Goal: Communication & Community: Answer question/provide support

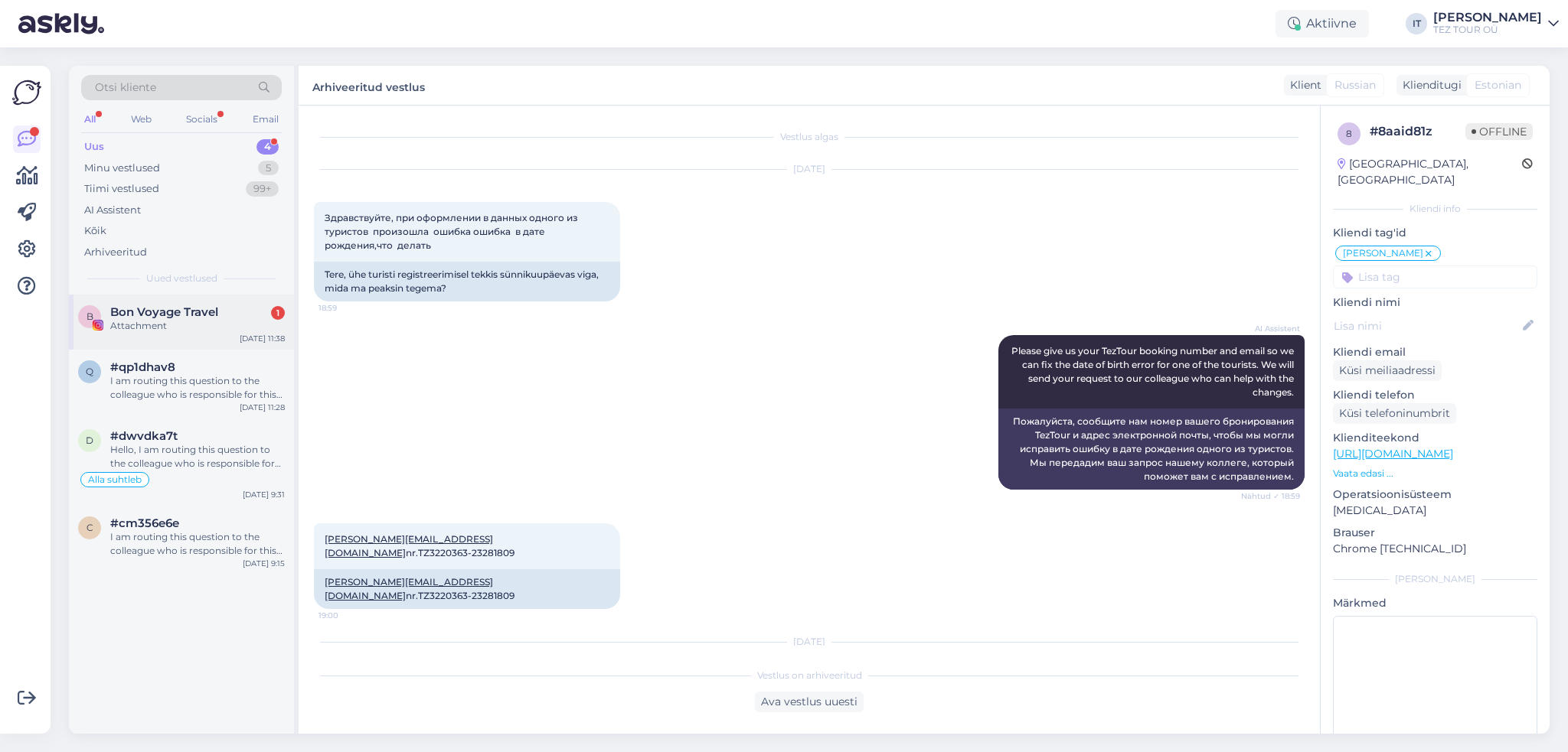
scroll to position [89, 0]
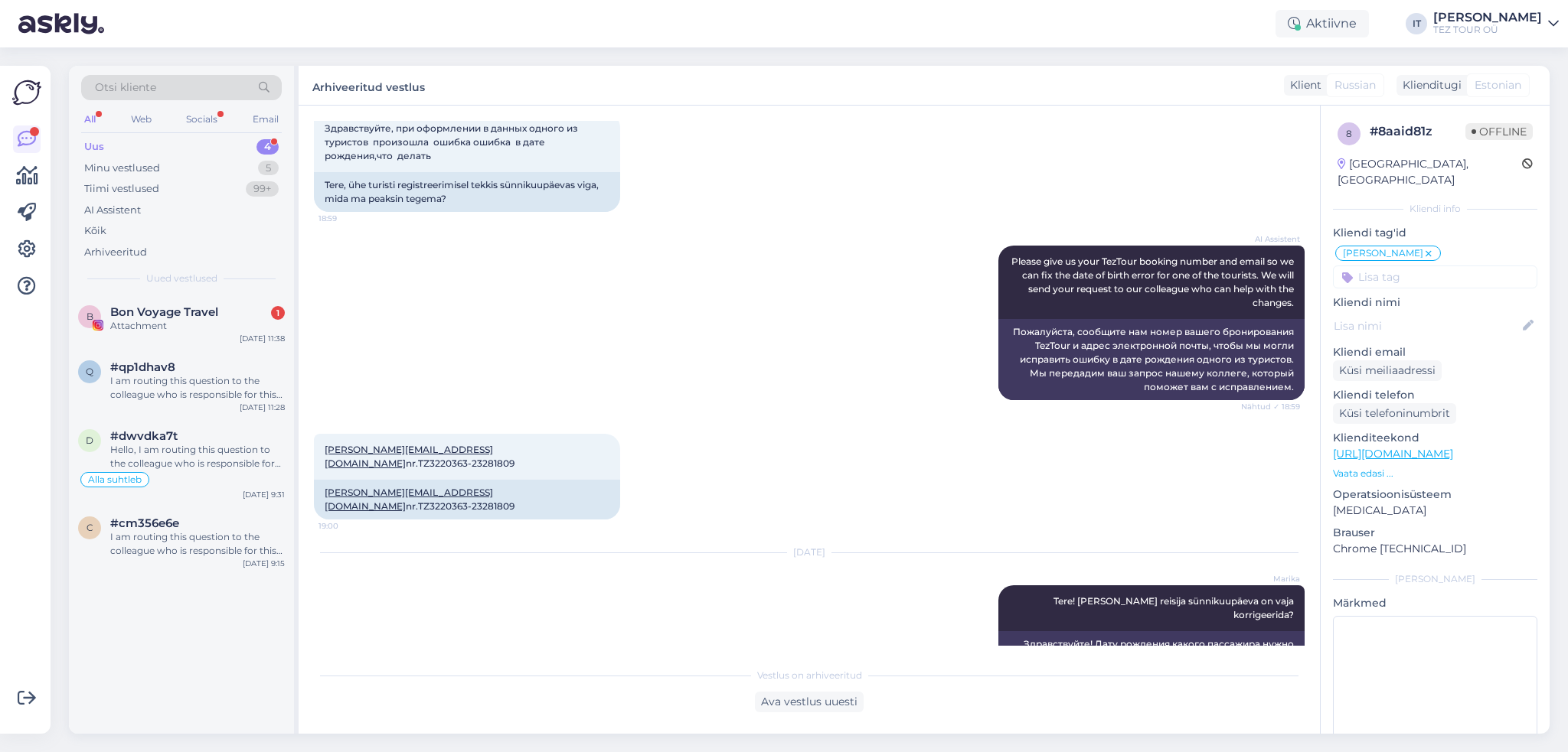
click at [224, 140] on div "Uus 4" at bounding box center [181, 147] width 201 height 21
click at [202, 298] on div "B Bon Voyage Travel Attachment [DATE] 11:38" at bounding box center [181, 322] width 225 height 55
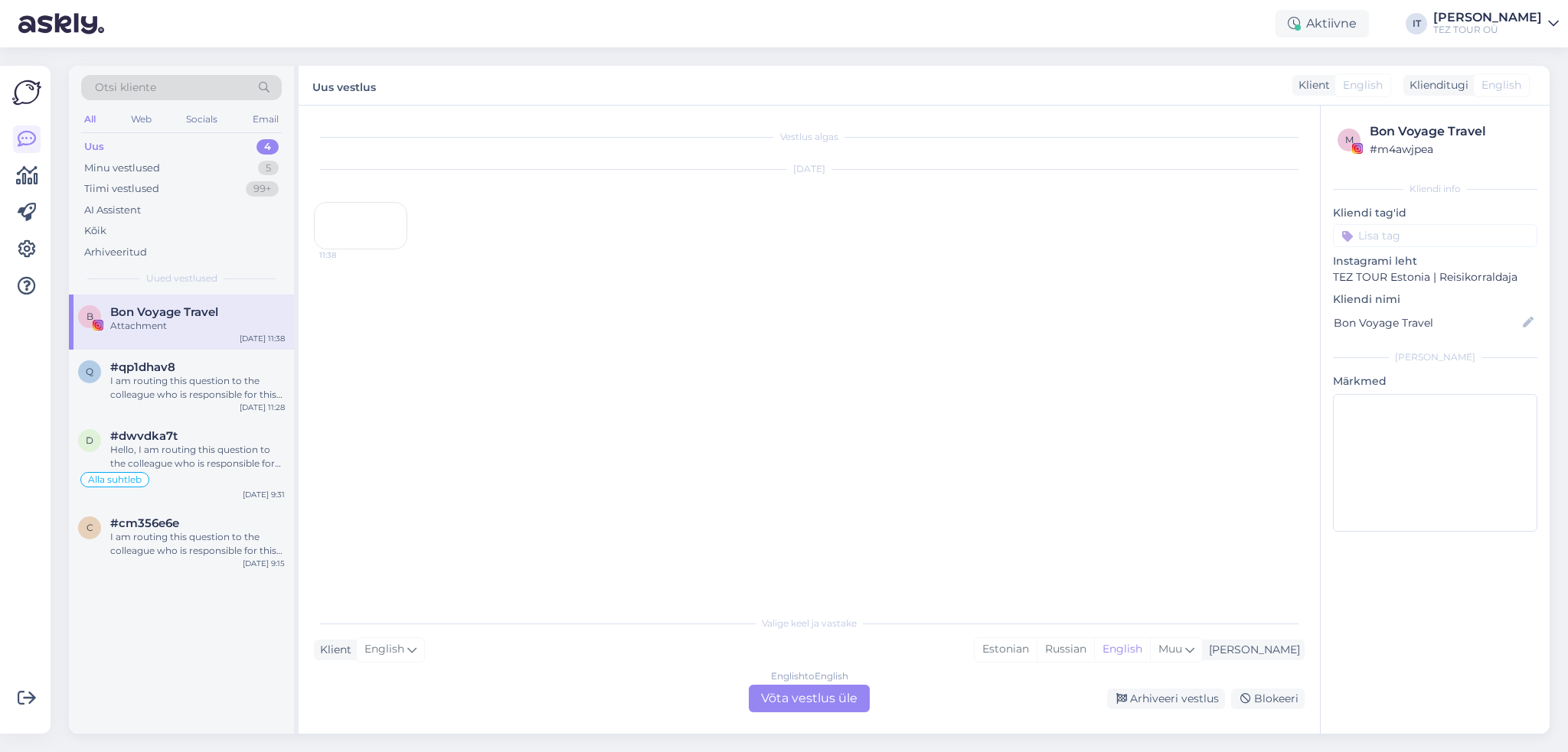
click at [804, 708] on div "English to English Võta vestlus üle" at bounding box center [809, 698] width 121 height 28
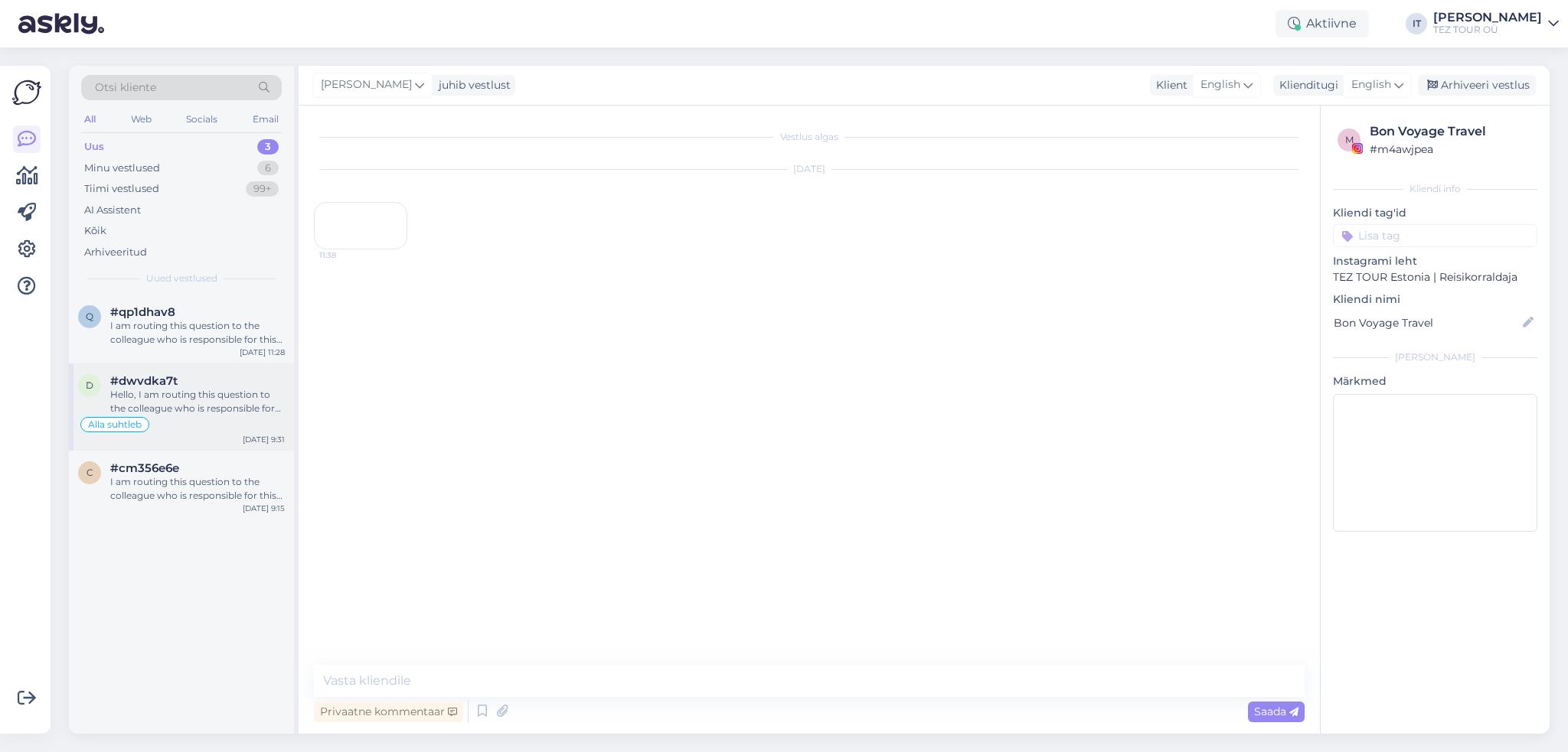
click at [240, 364] on div "d #dwvdka7t Hello, I am routing this question to the colleague who is responsib…" at bounding box center [181, 408] width 225 height 87
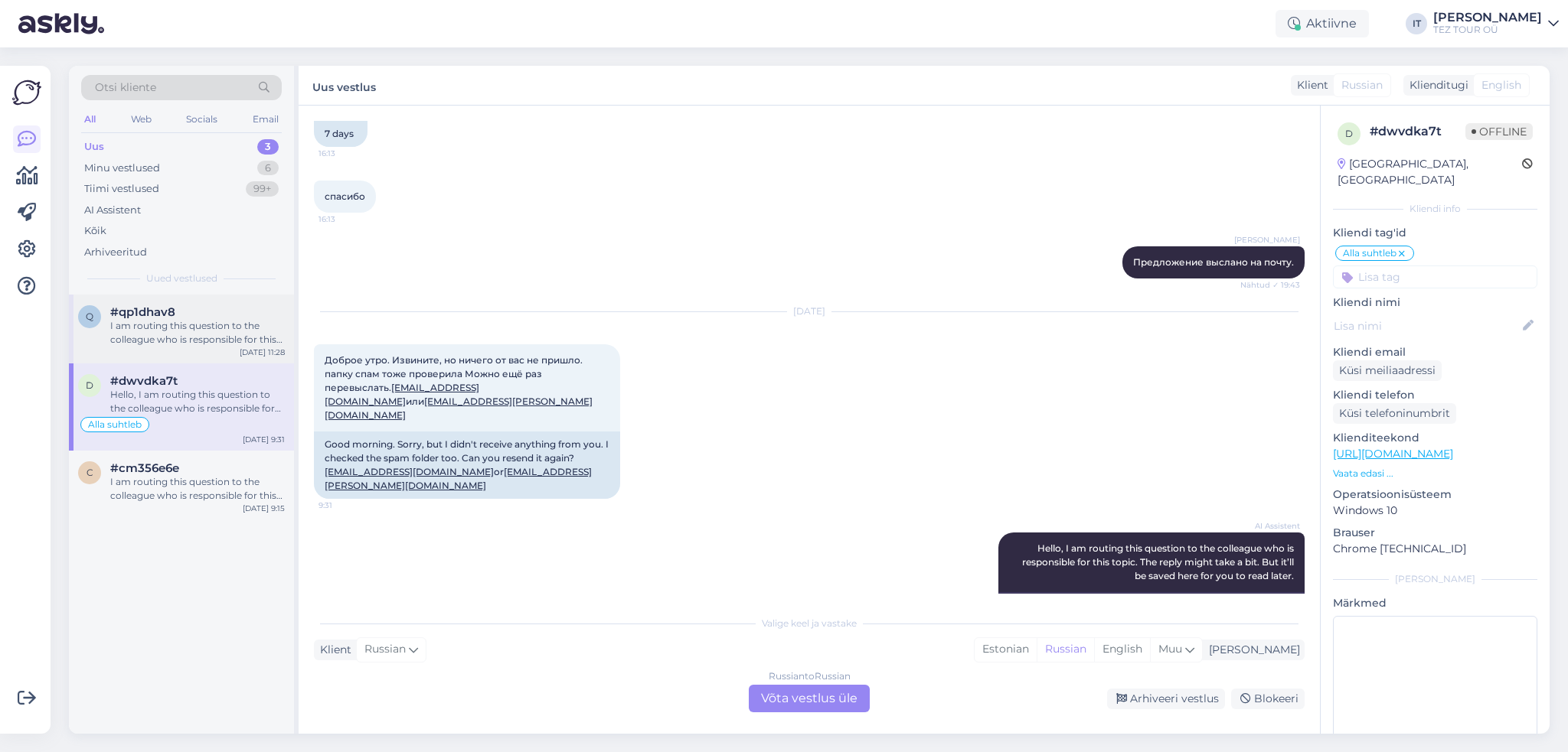
click at [229, 332] on div "I am routing this question to the colleague who is responsible for this topic. …" at bounding box center [198, 333] width 175 height 28
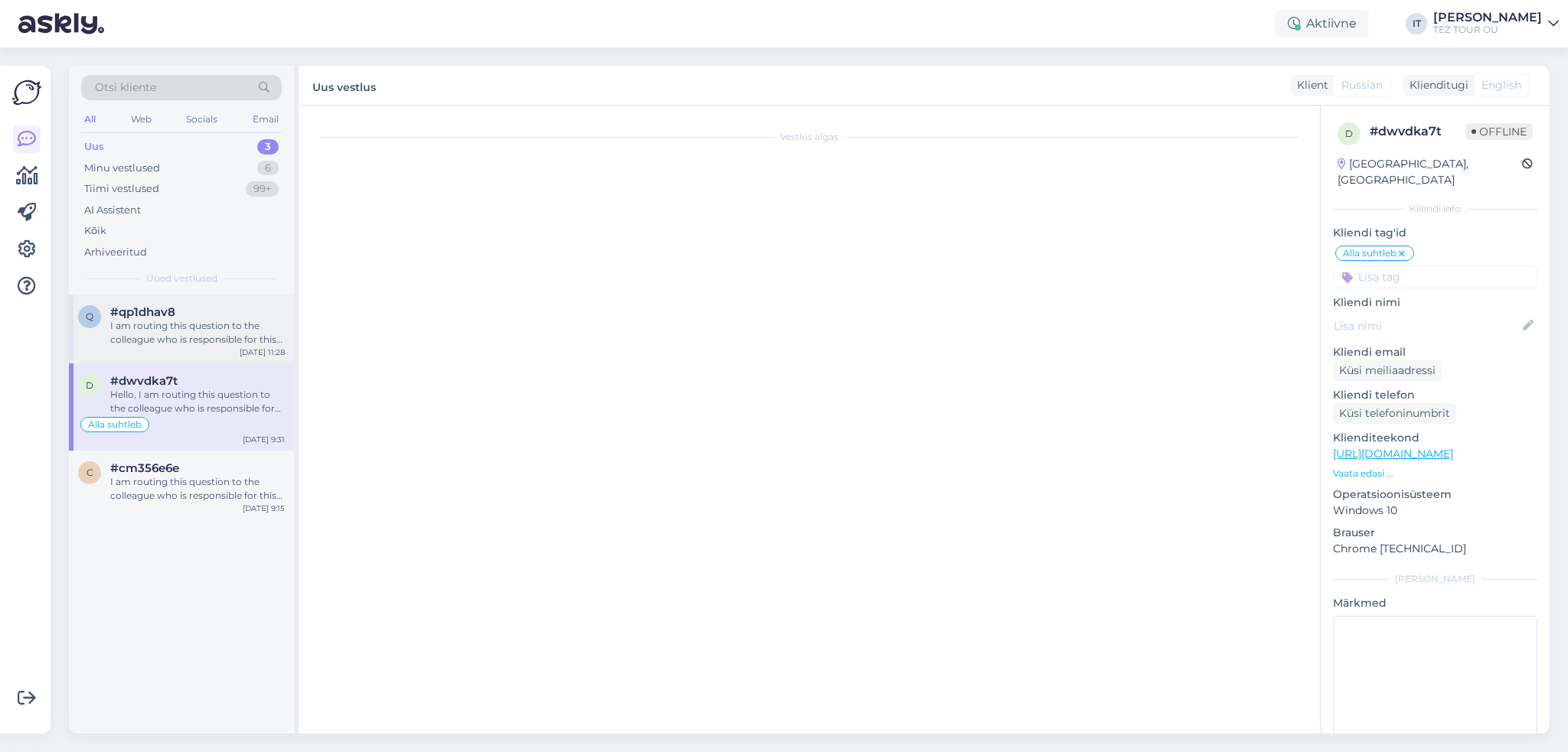
scroll to position [13, 0]
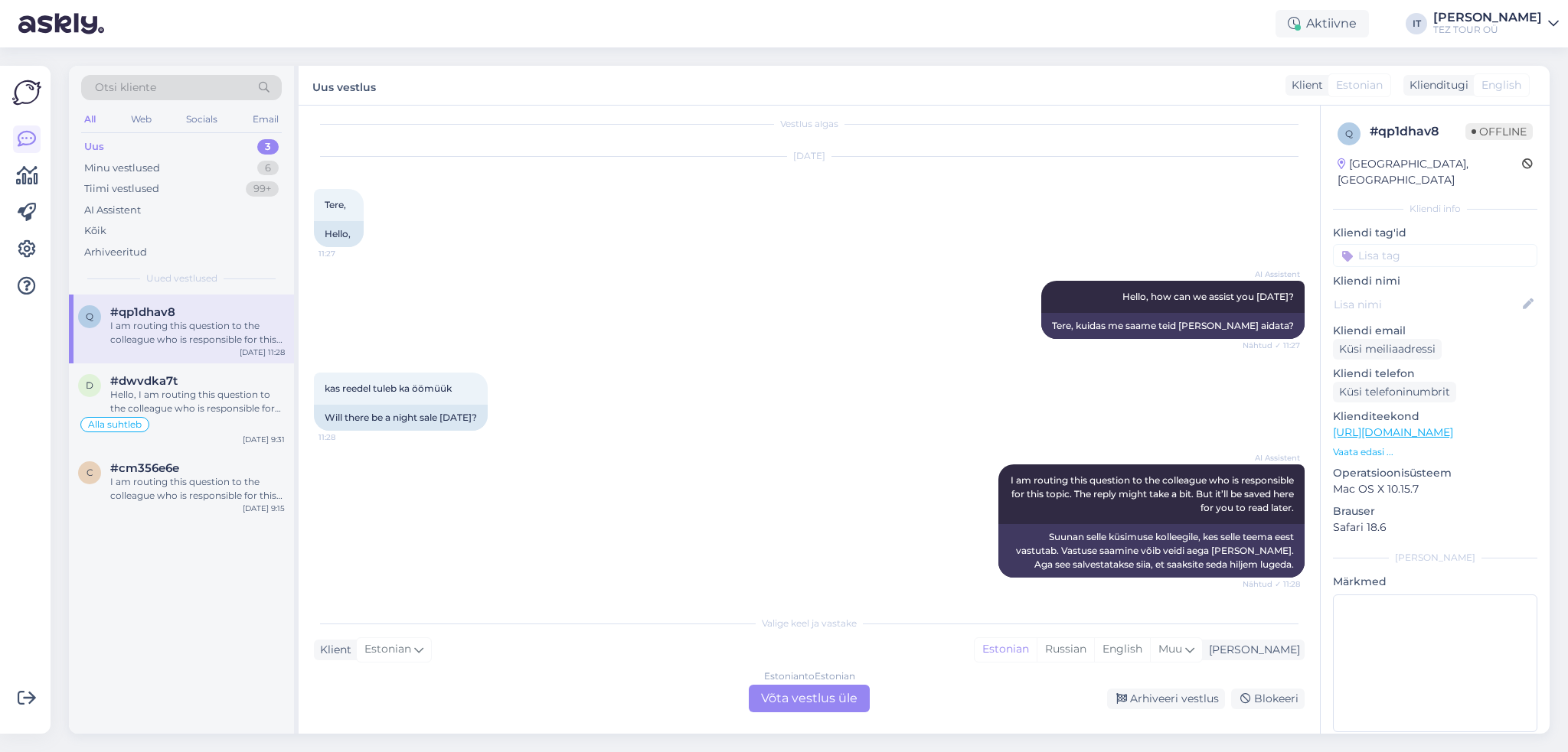
click at [780, 689] on div "Estonian to Estonian Võta vestlus üle" at bounding box center [809, 698] width 121 height 28
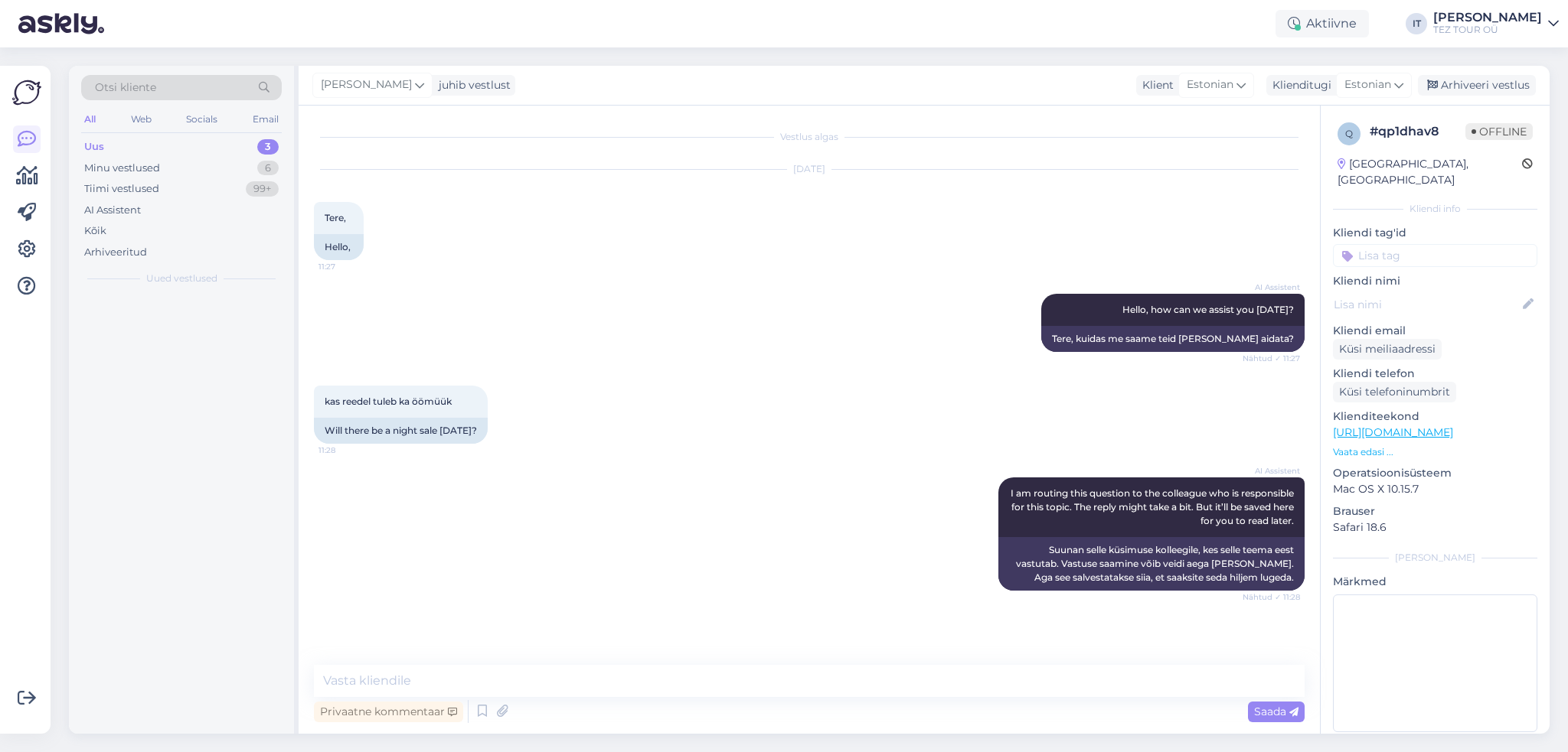
scroll to position [0, 0]
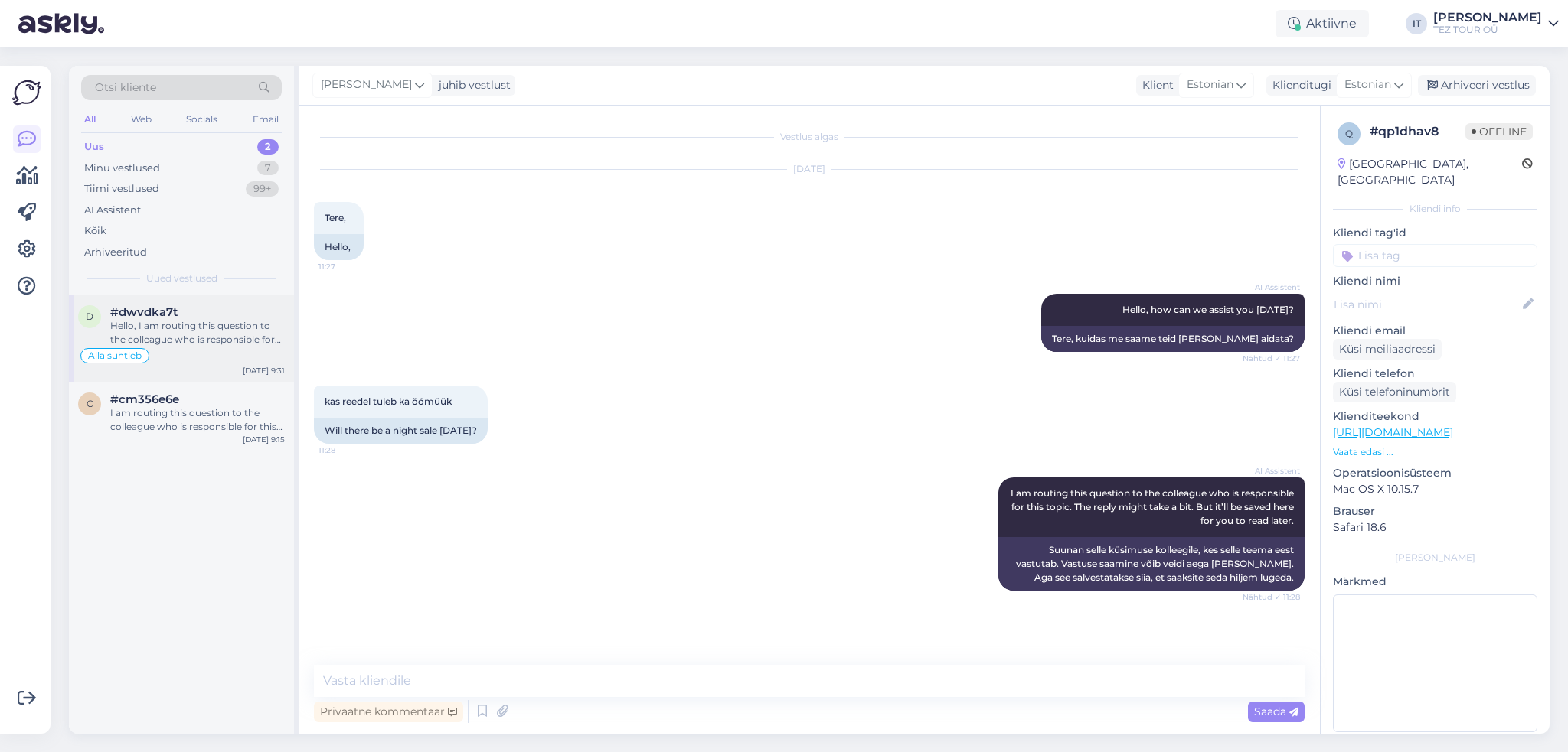
click at [200, 331] on div "Hello, I am routing this question to the colleague who is responsible for this …" at bounding box center [198, 333] width 175 height 28
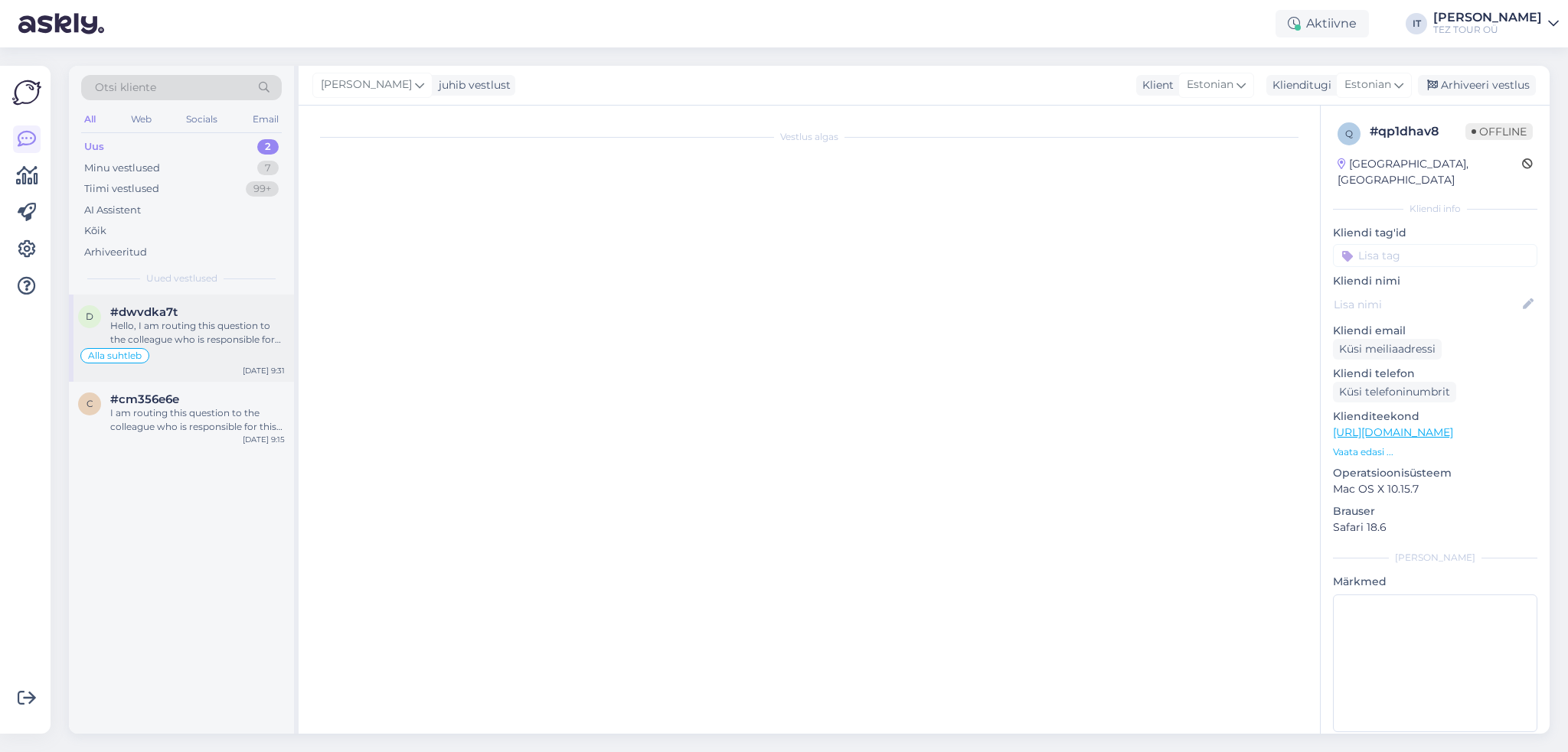
scroll to position [1169, 0]
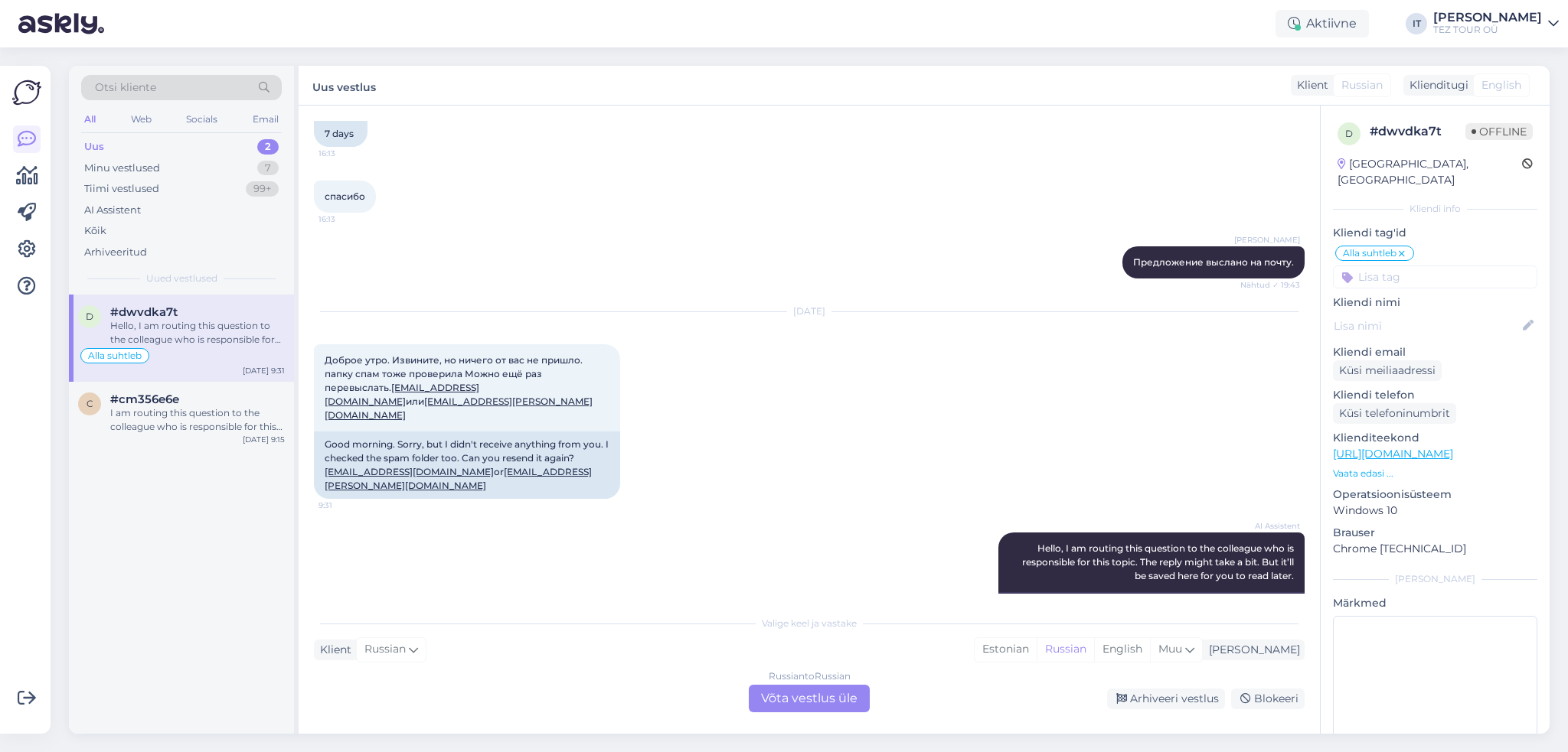
click at [803, 696] on div "Russian to Russian Võta vestlus üle" at bounding box center [809, 698] width 121 height 28
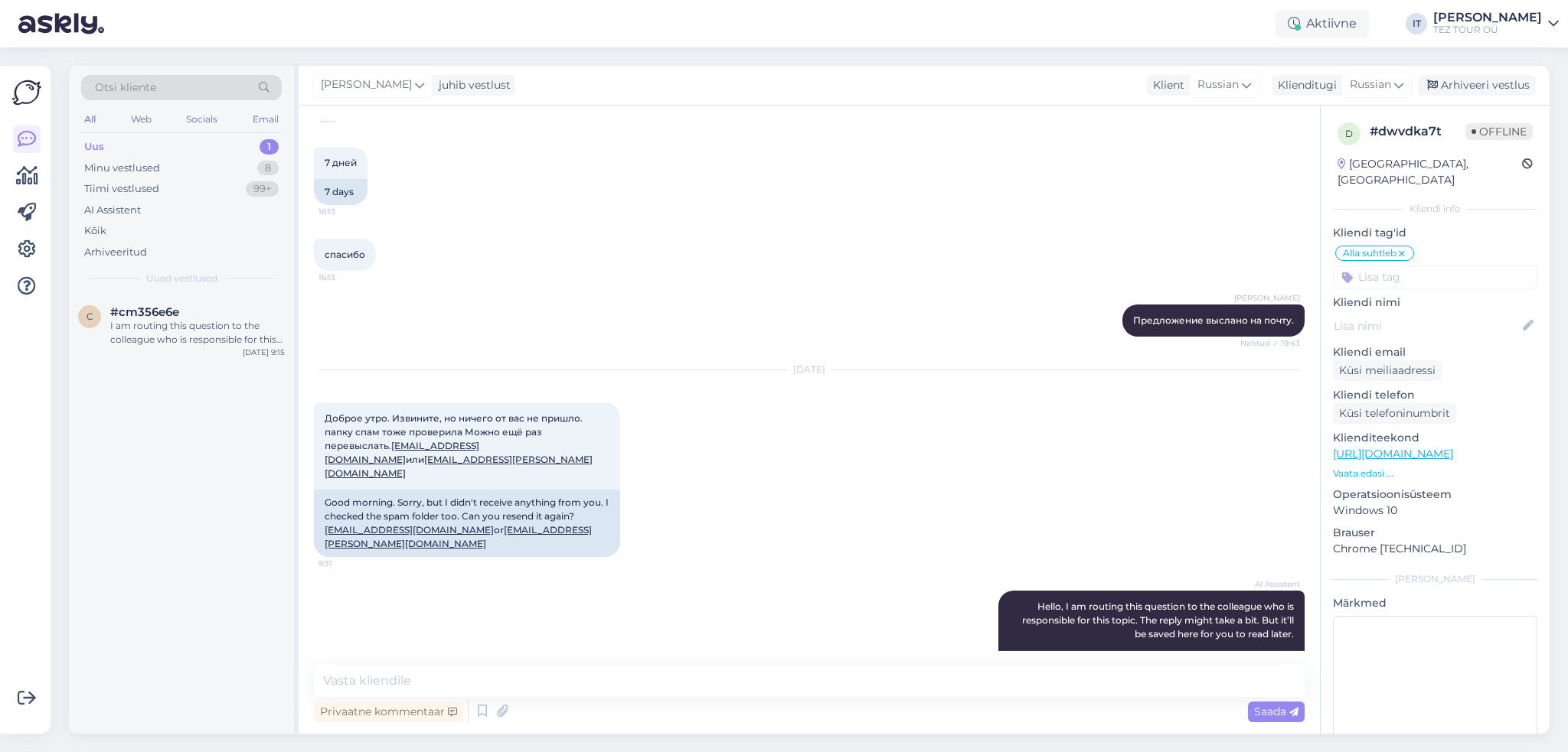
click at [205, 283] on span "Uued vestlused" at bounding box center [182, 278] width 71 height 13
click at [206, 315] on div "#cm356e6e" at bounding box center [198, 311] width 175 height 13
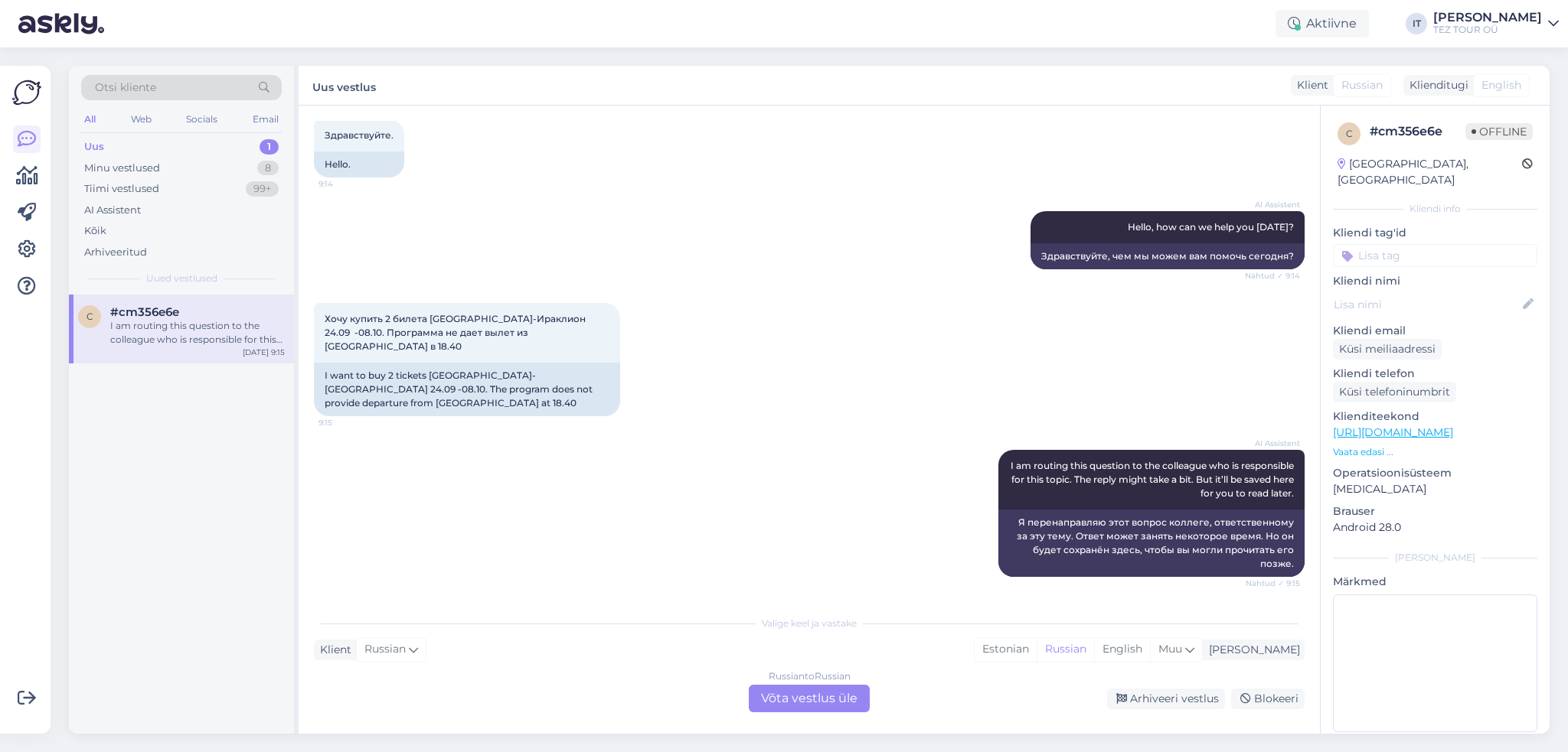
scroll to position [55, 0]
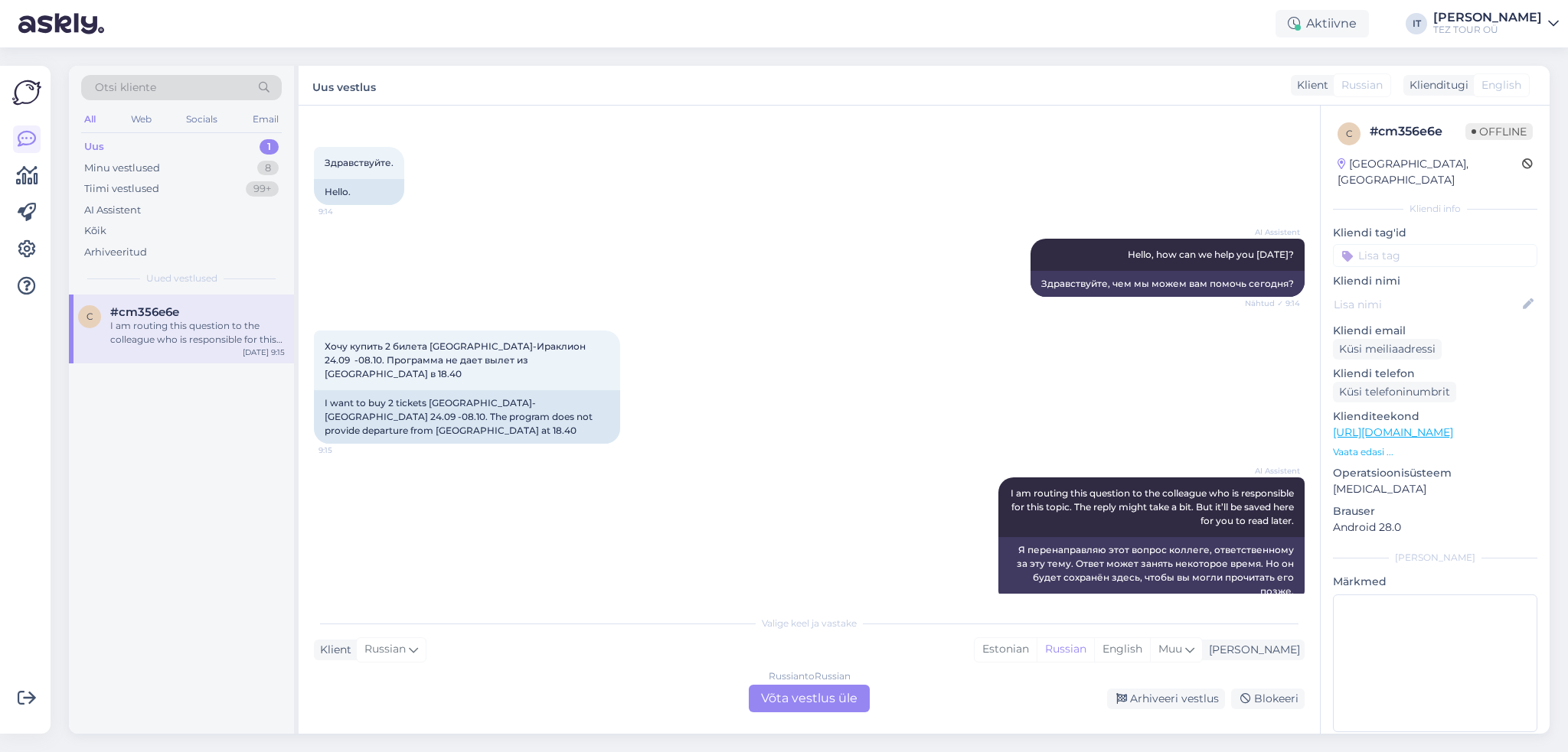
click at [801, 698] on div "Russian to Russian Võta vestlus üle" at bounding box center [809, 698] width 121 height 28
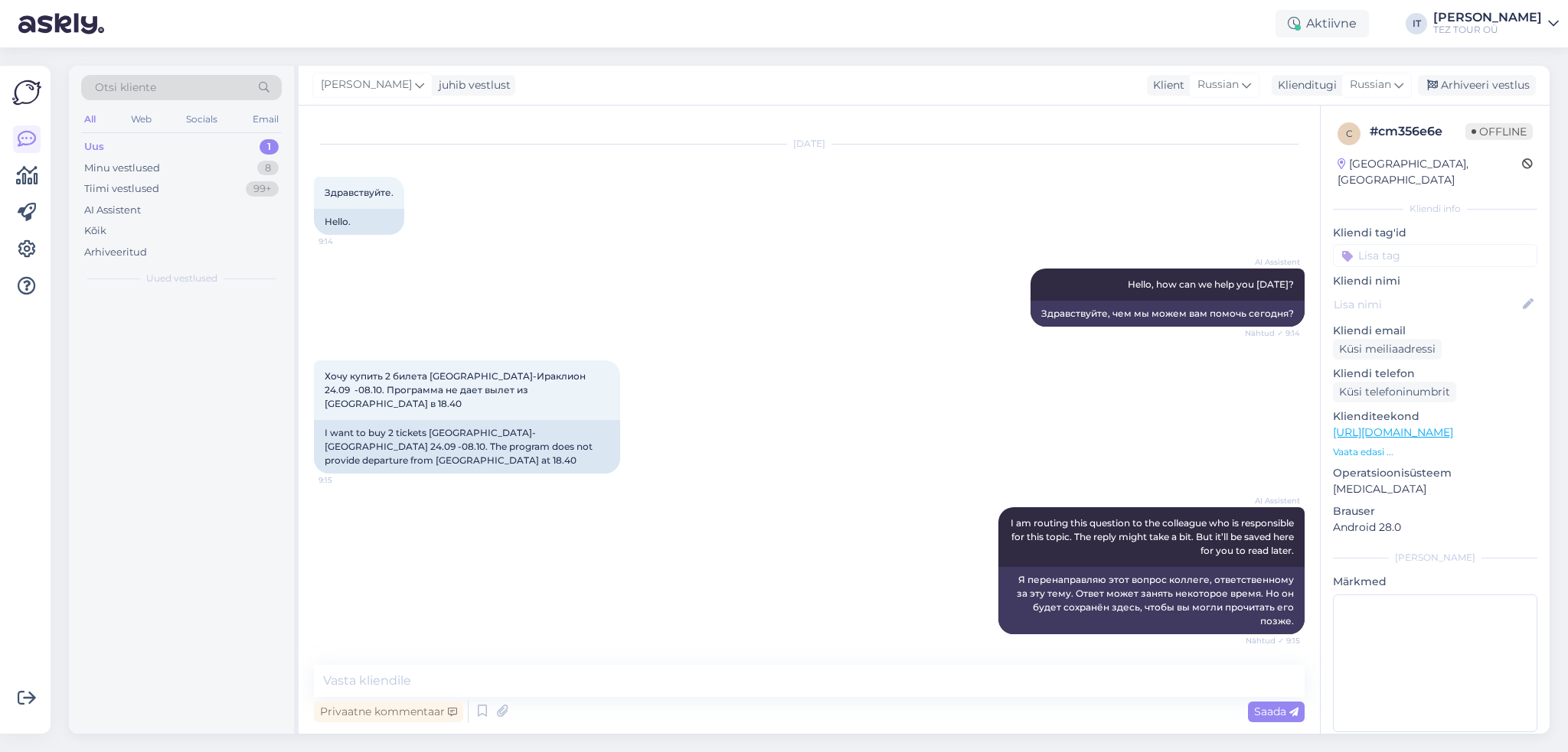
scroll to position [0, 0]
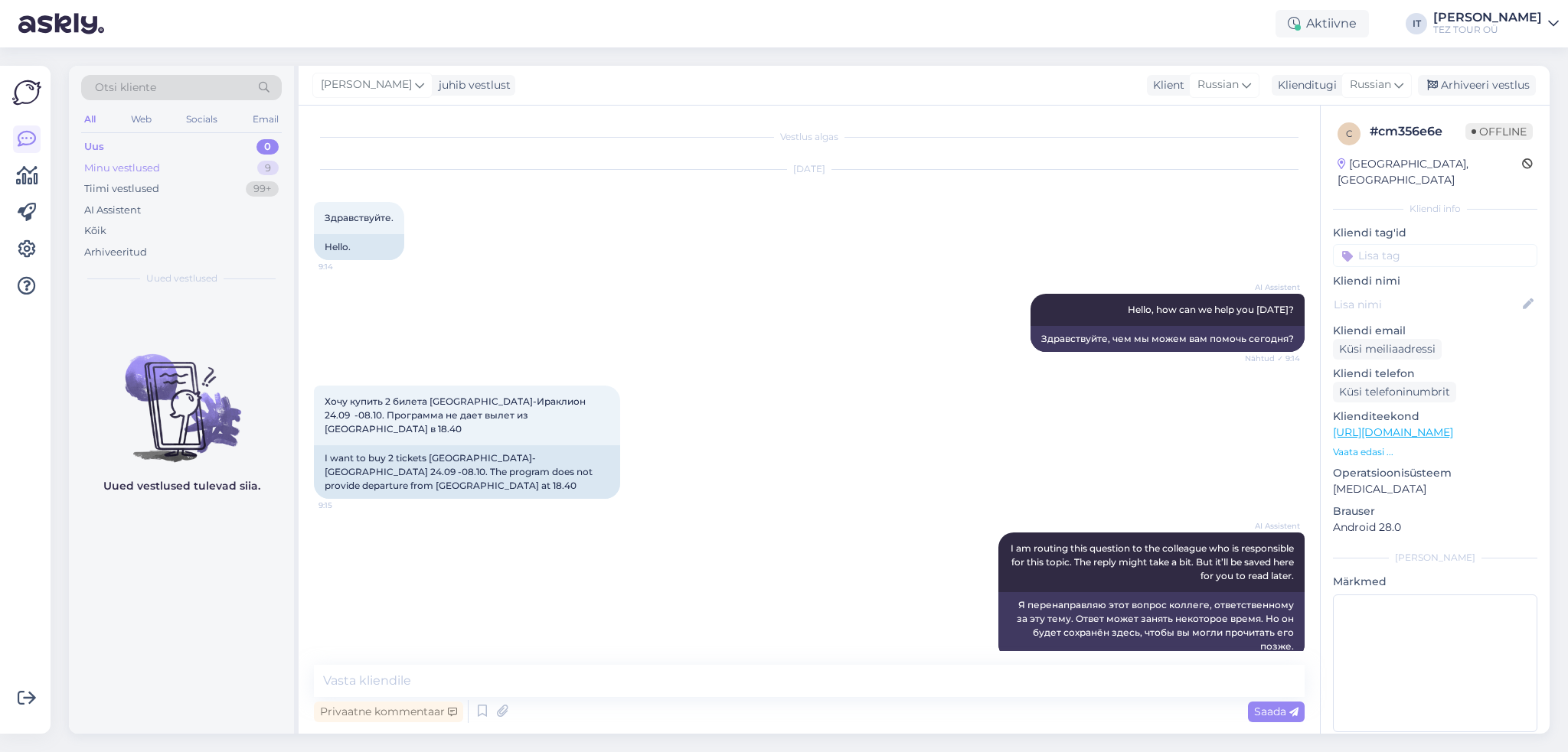
click at [190, 166] on div "Minu vestlused 9" at bounding box center [181, 169] width 201 height 21
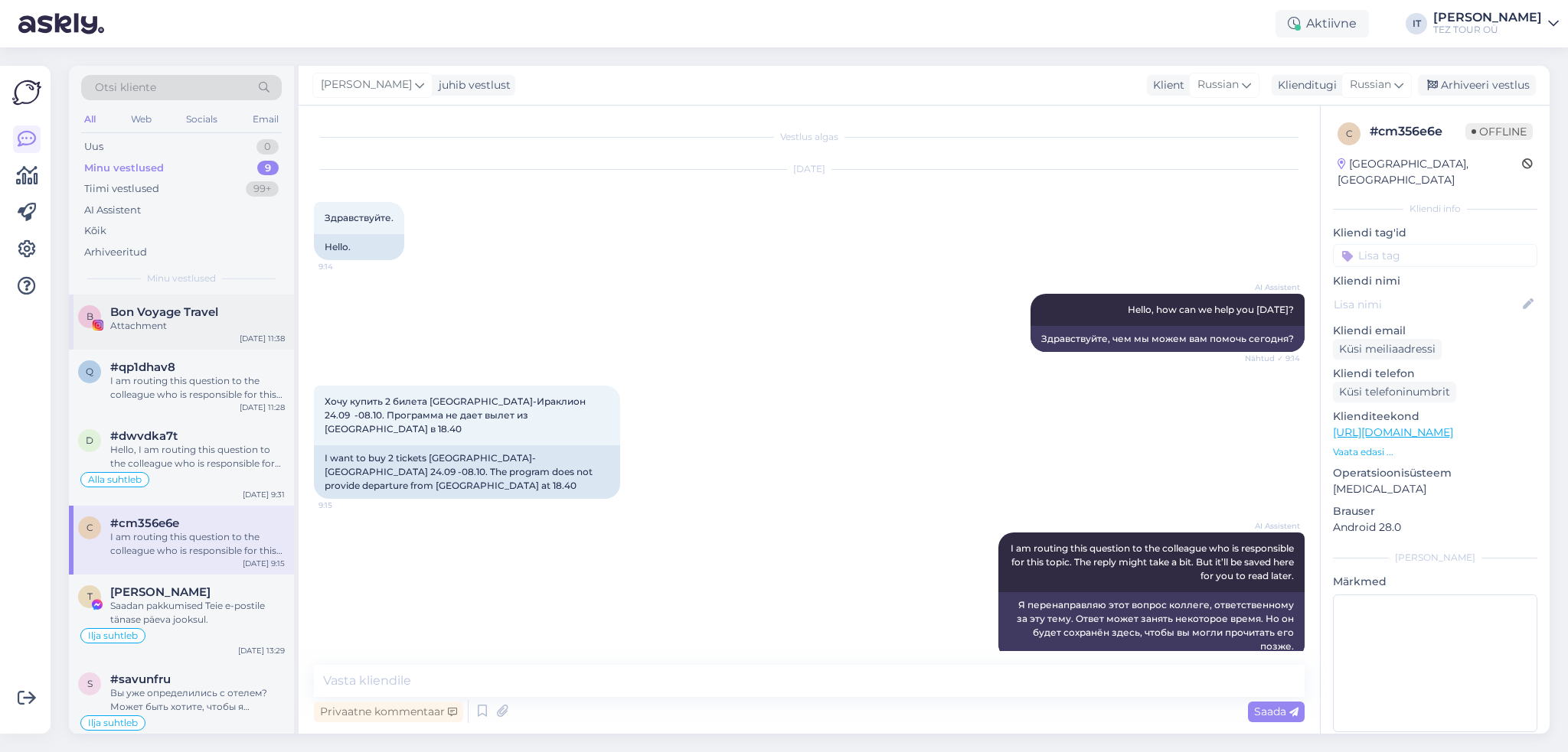
click at [219, 324] on div "Attachment" at bounding box center [198, 326] width 175 height 13
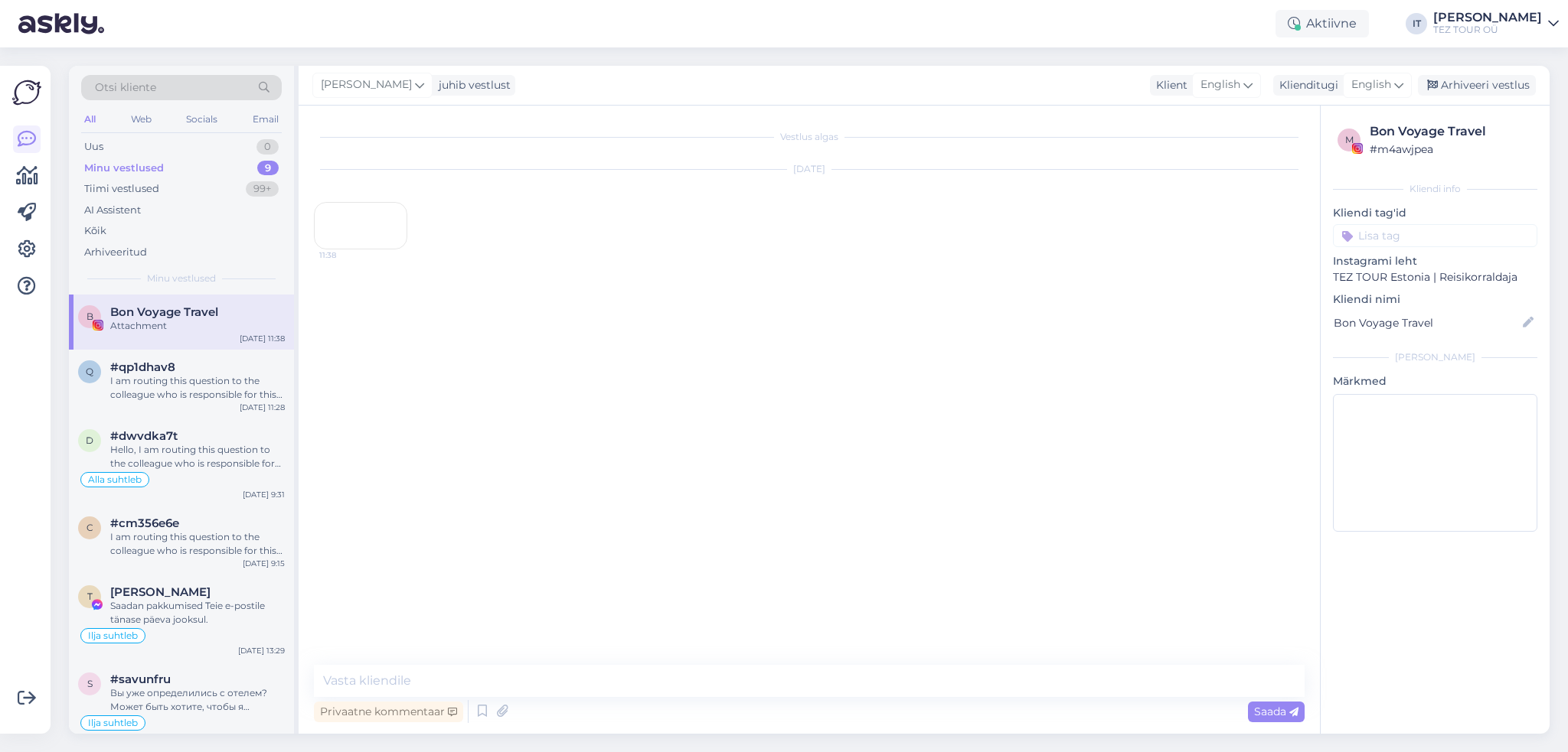
click at [374, 250] on div "11:38" at bounding box center [361, 226] width 94 height 47
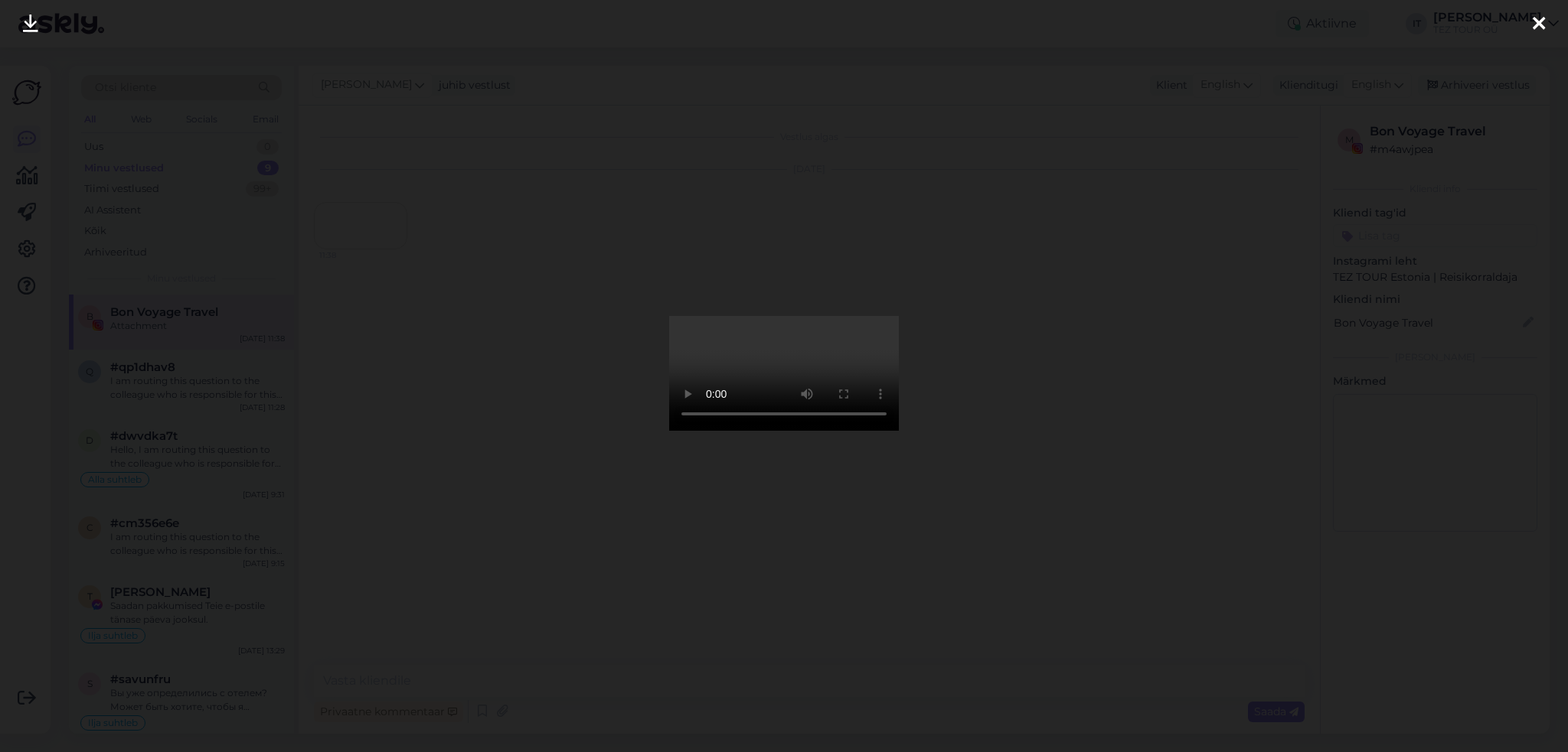
click at [1316, 290] on div at bounding box center [784, 376] width 1568 height 752
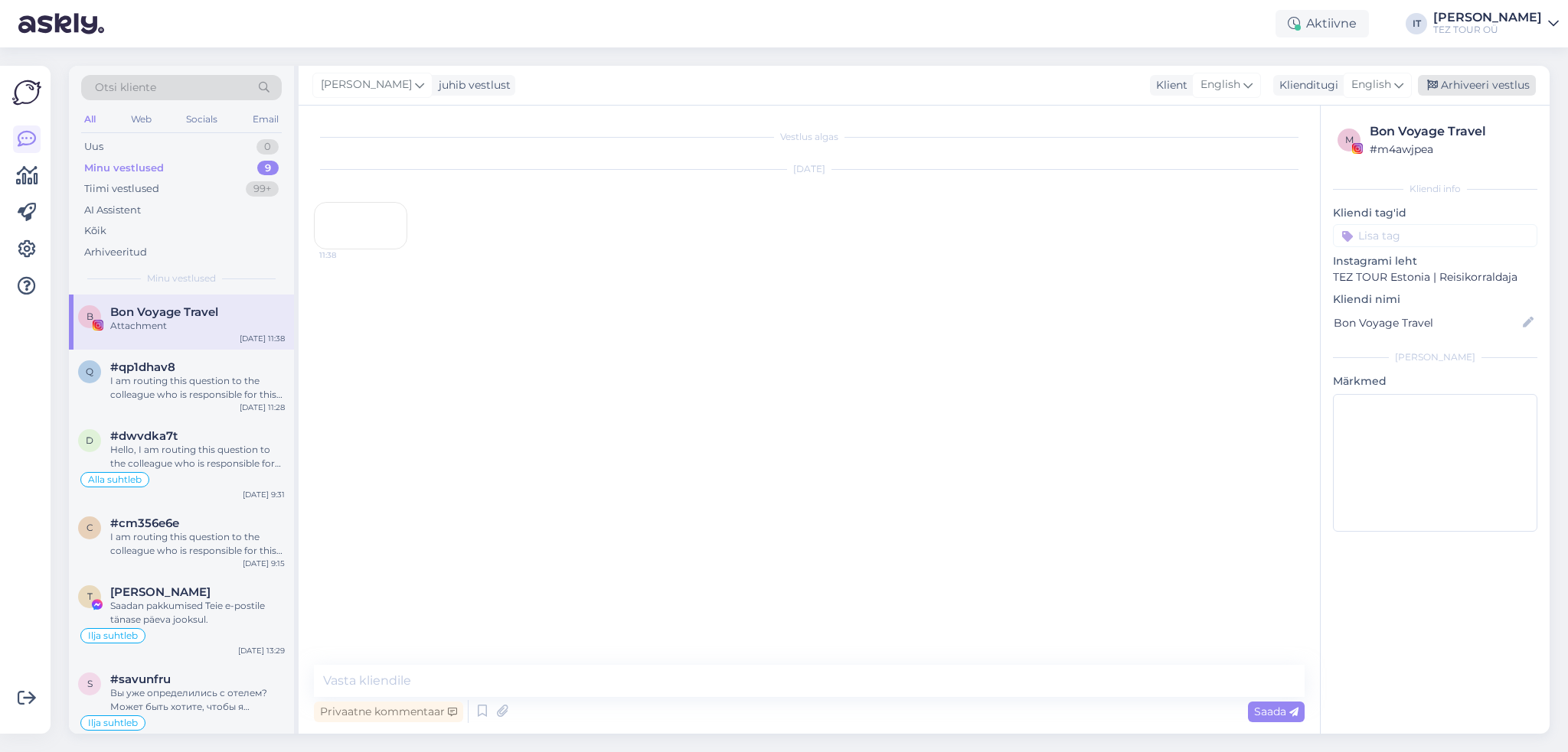
click at [1488, 86] on div "Arhiveeri vestlus" at bounding box center [1477, 85] width 118 height 21
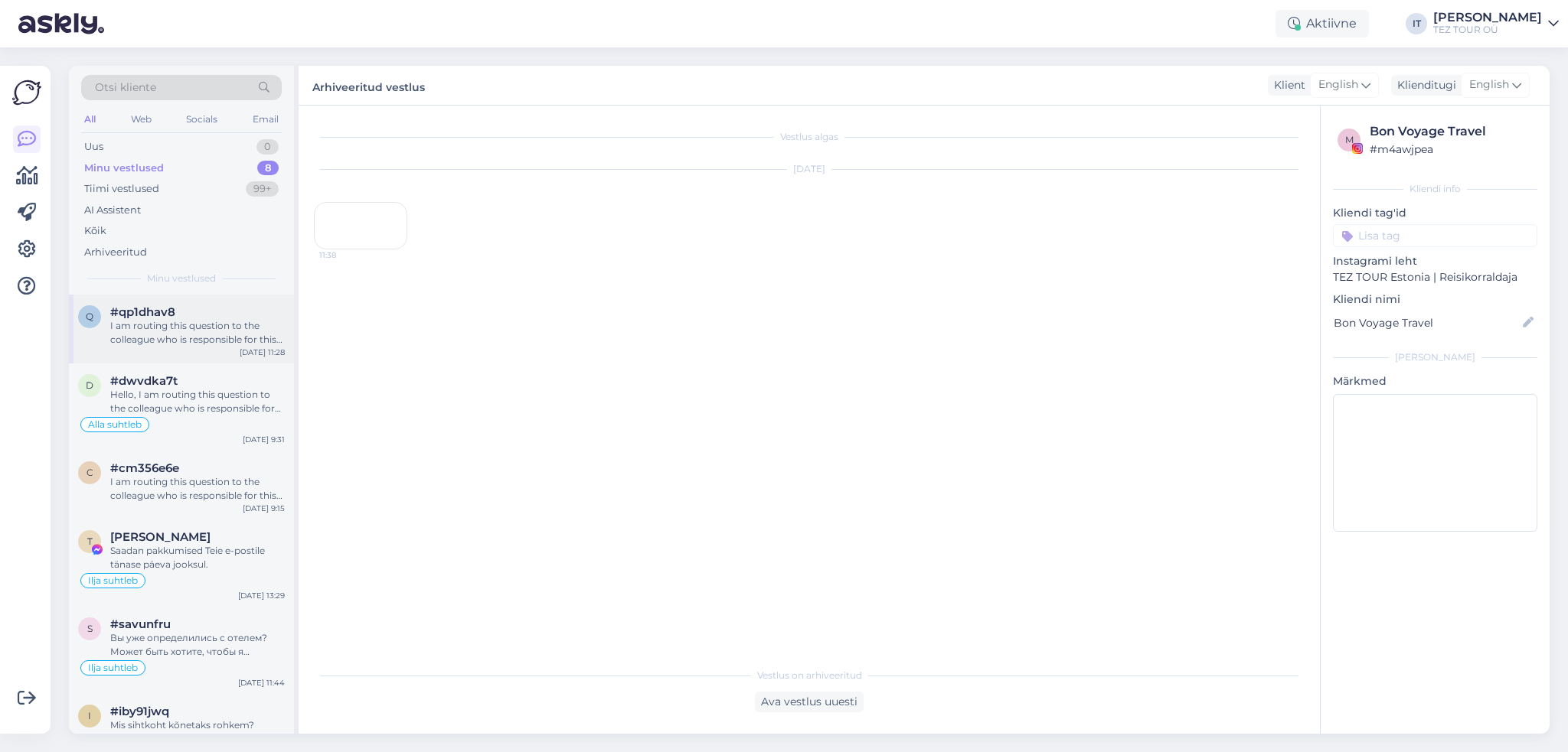
click at [175, 343] on div "I am routing this question to the colleague who is responsible for this topic. …" at bounding box center [198, 333] width 175 height 28
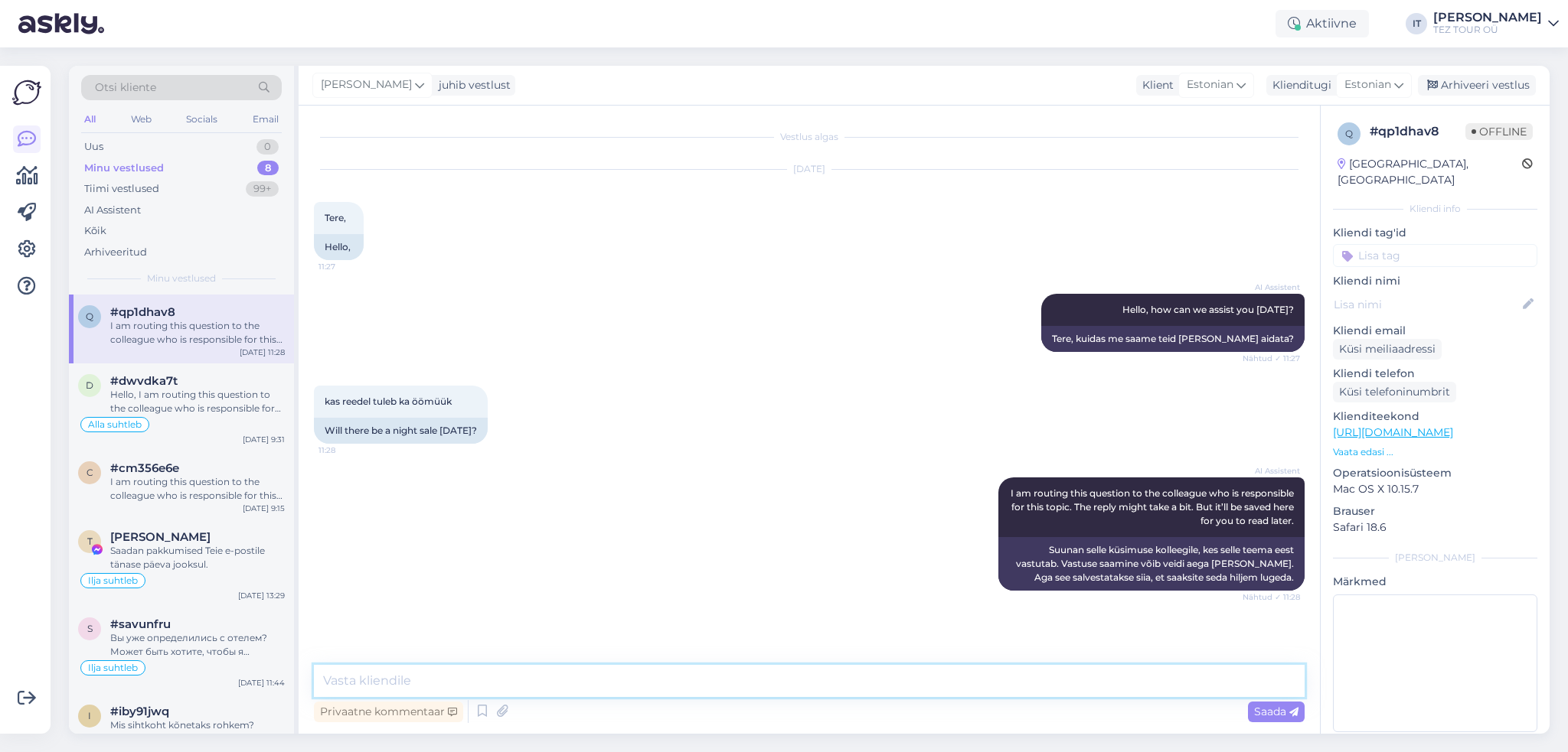
click at [612, 673] on textarea at bounding box center [809, 682] width 991 height 32
type textarea "Tere"
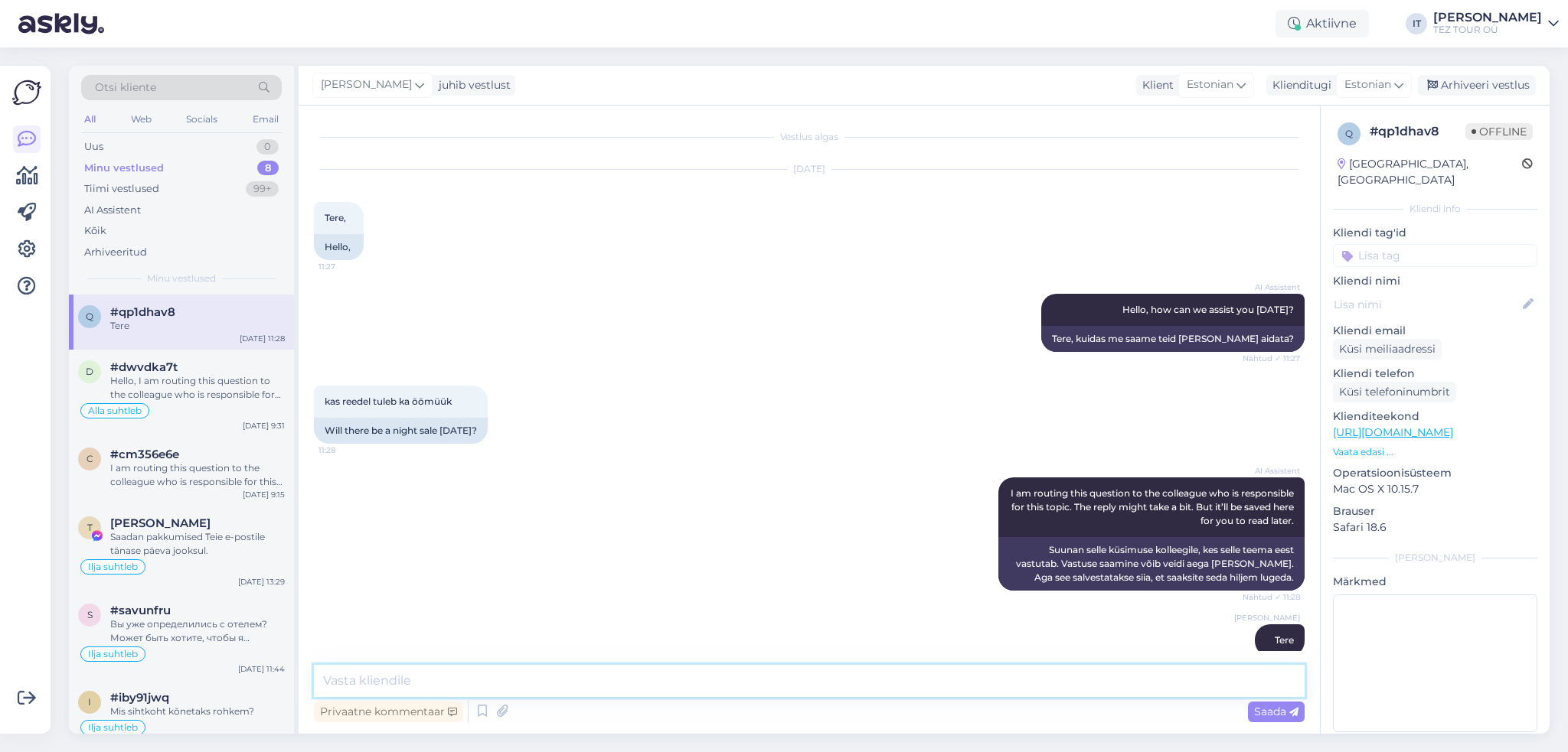
scroll to position [21, 0]
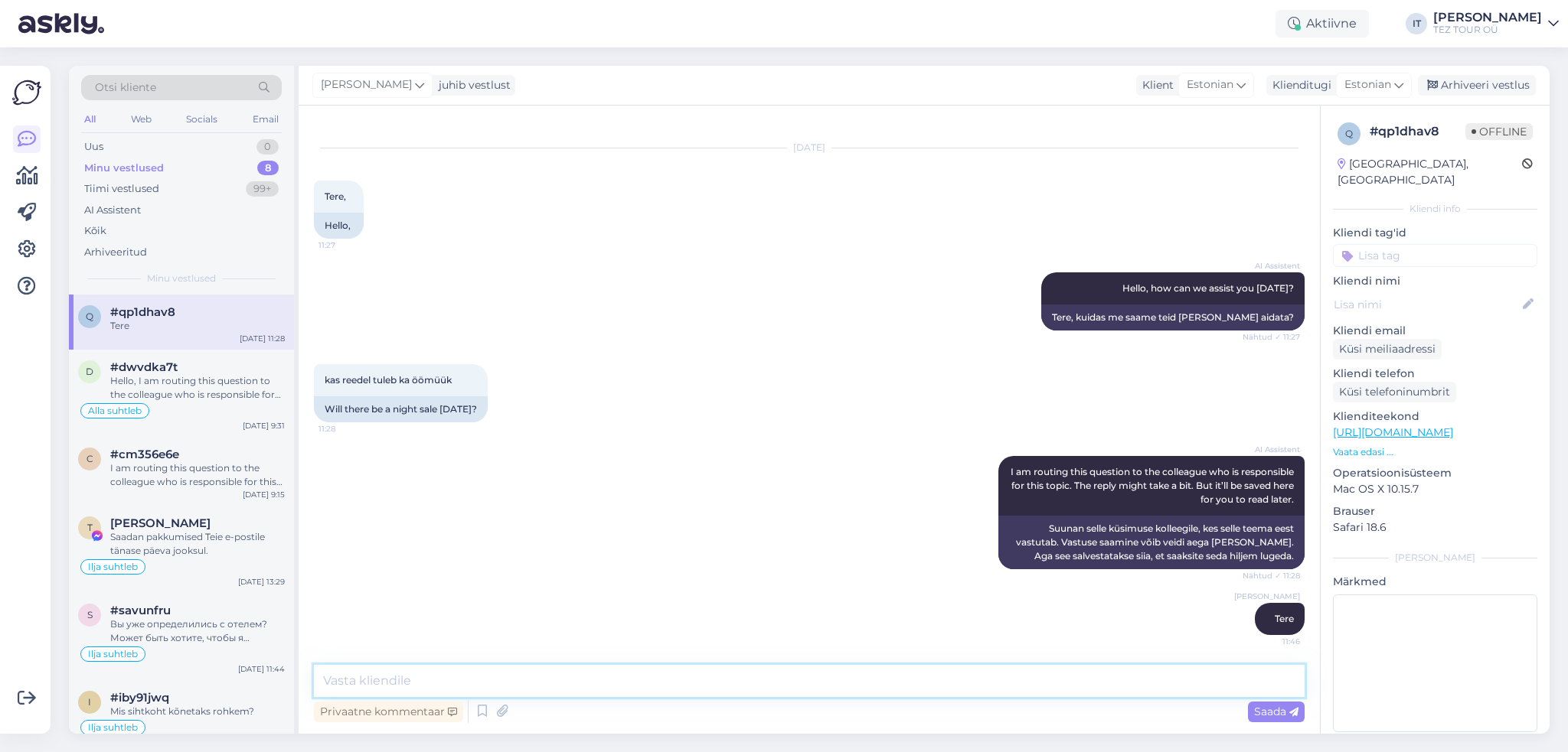
click at [474, 675] on textarea at bounding box center [809, 682] width 991 height 32
type textarea "[PERSON_NAME] öömüüki [PERSON_NAME]."
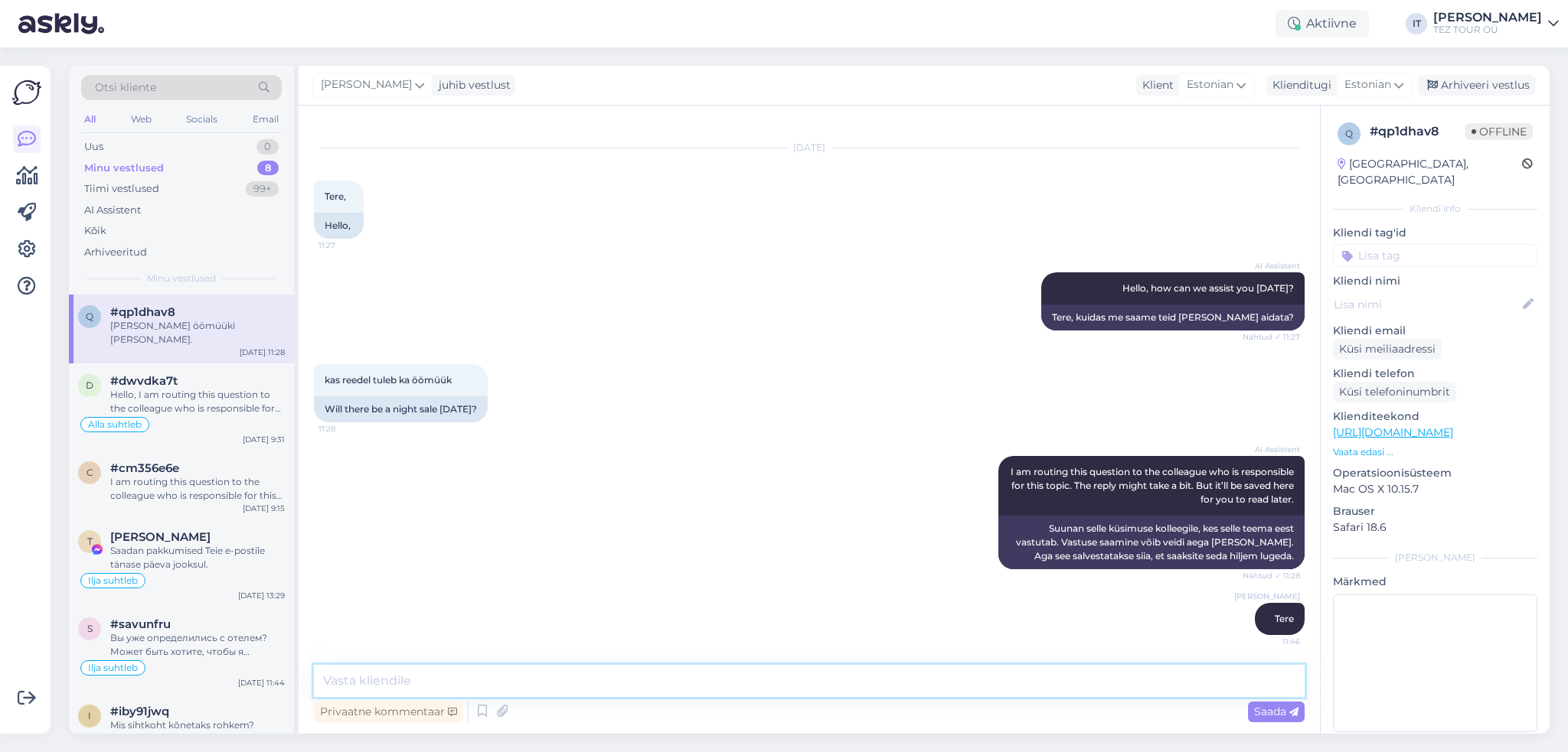
scroll to position [87, 0]
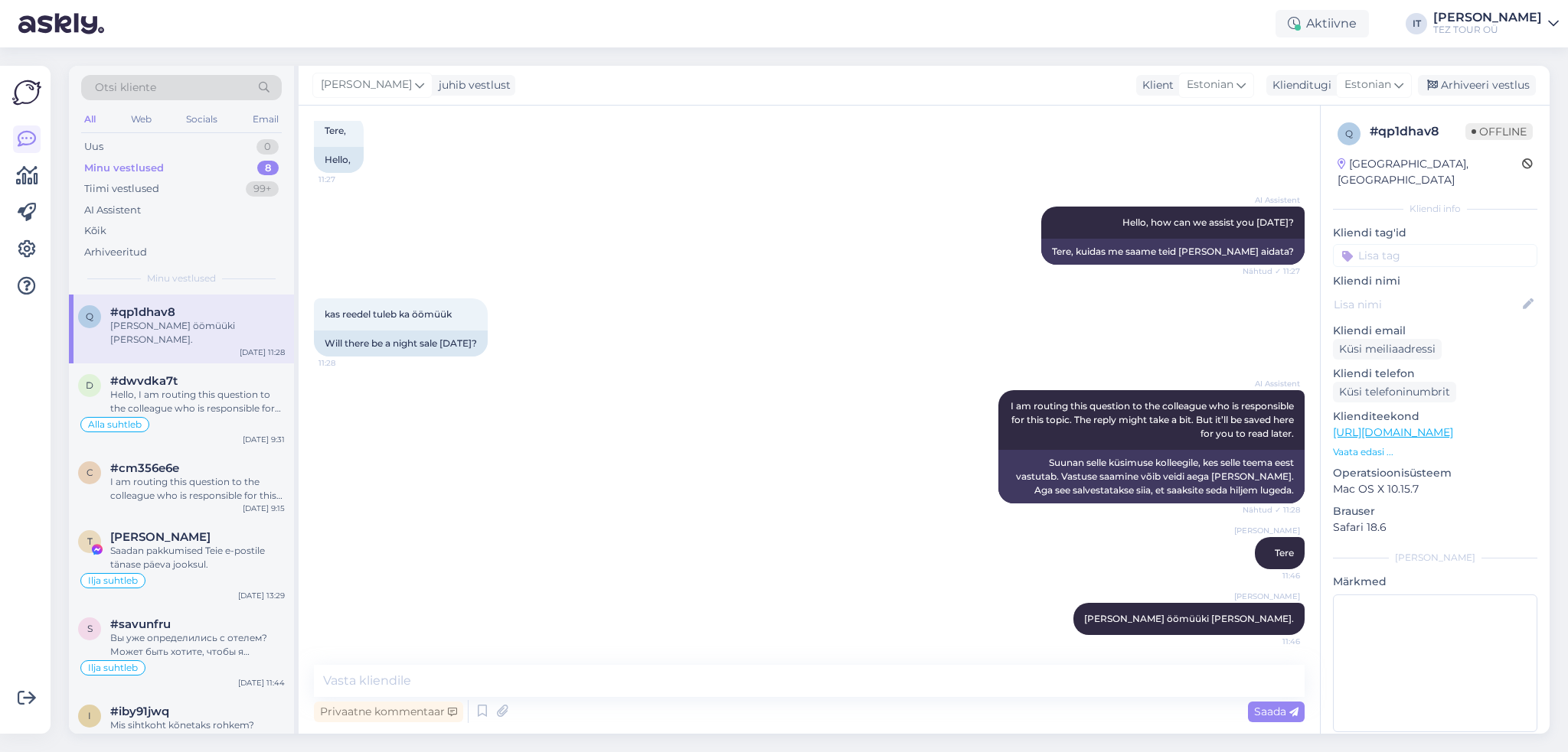
click at [1427, 244] on input at bounding box center [1435, 256] width 204 height 23
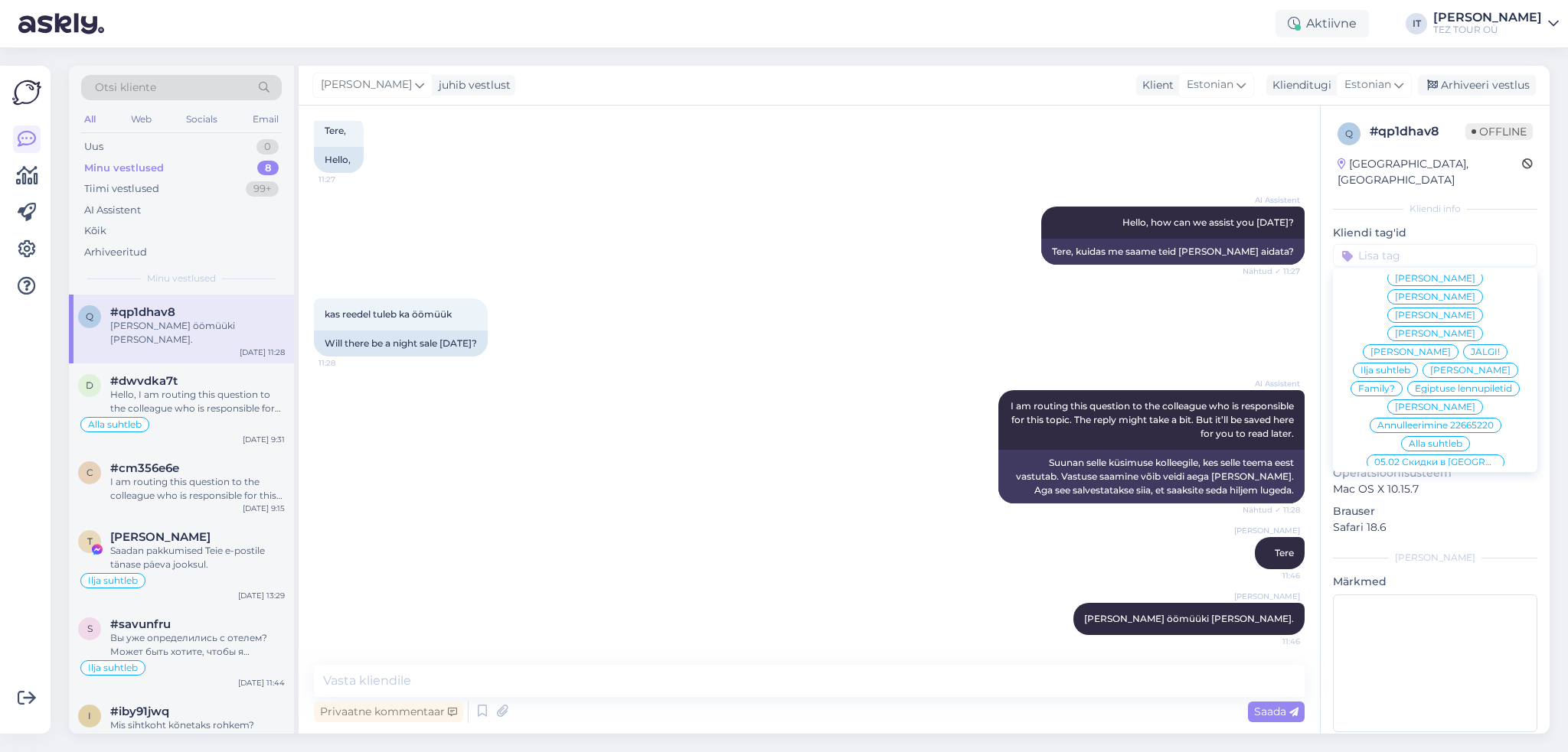
scroll to position [63, 0]
click at [1398, 396] on span "Ilja suhtleb" at bounding box center [1386, 398] width 50 height 9
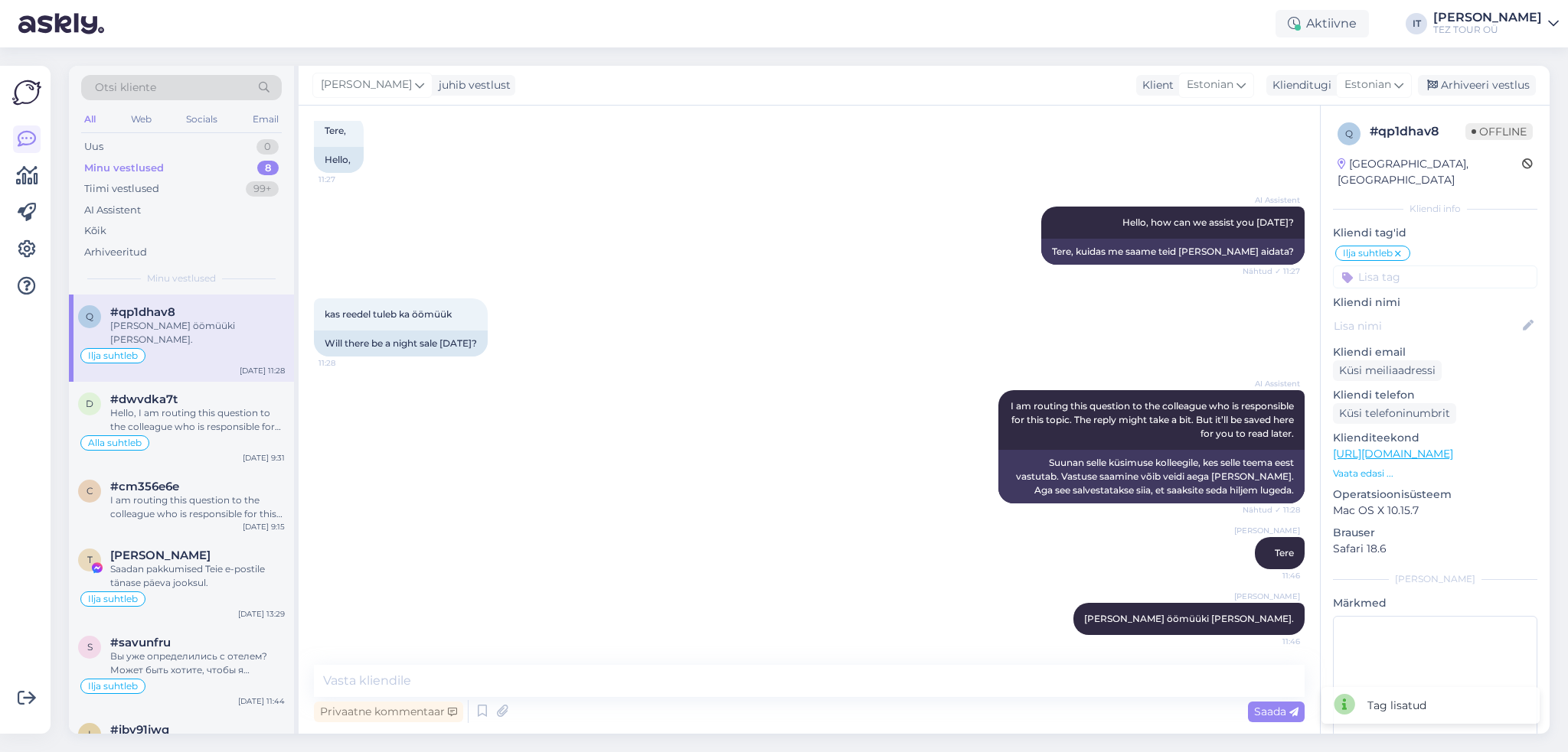
click at [888, 251] on div "AI Assistent Hello, how can we assist you [DATE]? Nähtud ✓ 11:27 Tere, kuidas m…" at bounding box center [809, 236] width 991 height 92
click at [1464, 82] on div "Arhiveeri vestlus" at bounding box center [1477, 85] width 118 height 21
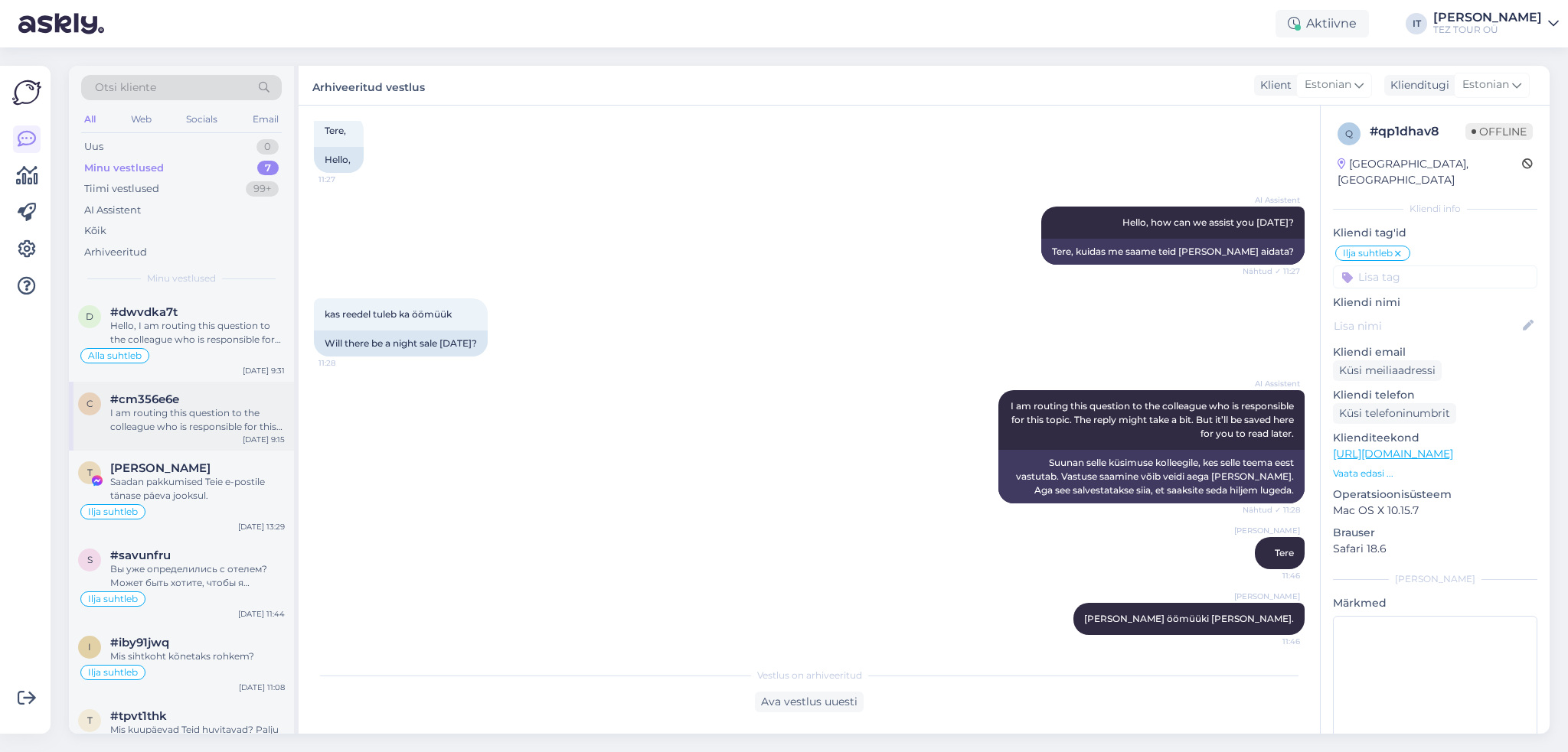
click at [203, 442] on div "c #cm356e6e I am routing this question to the colleague who is responsible for …" at bounding box center [181, 416] width 225 height 69
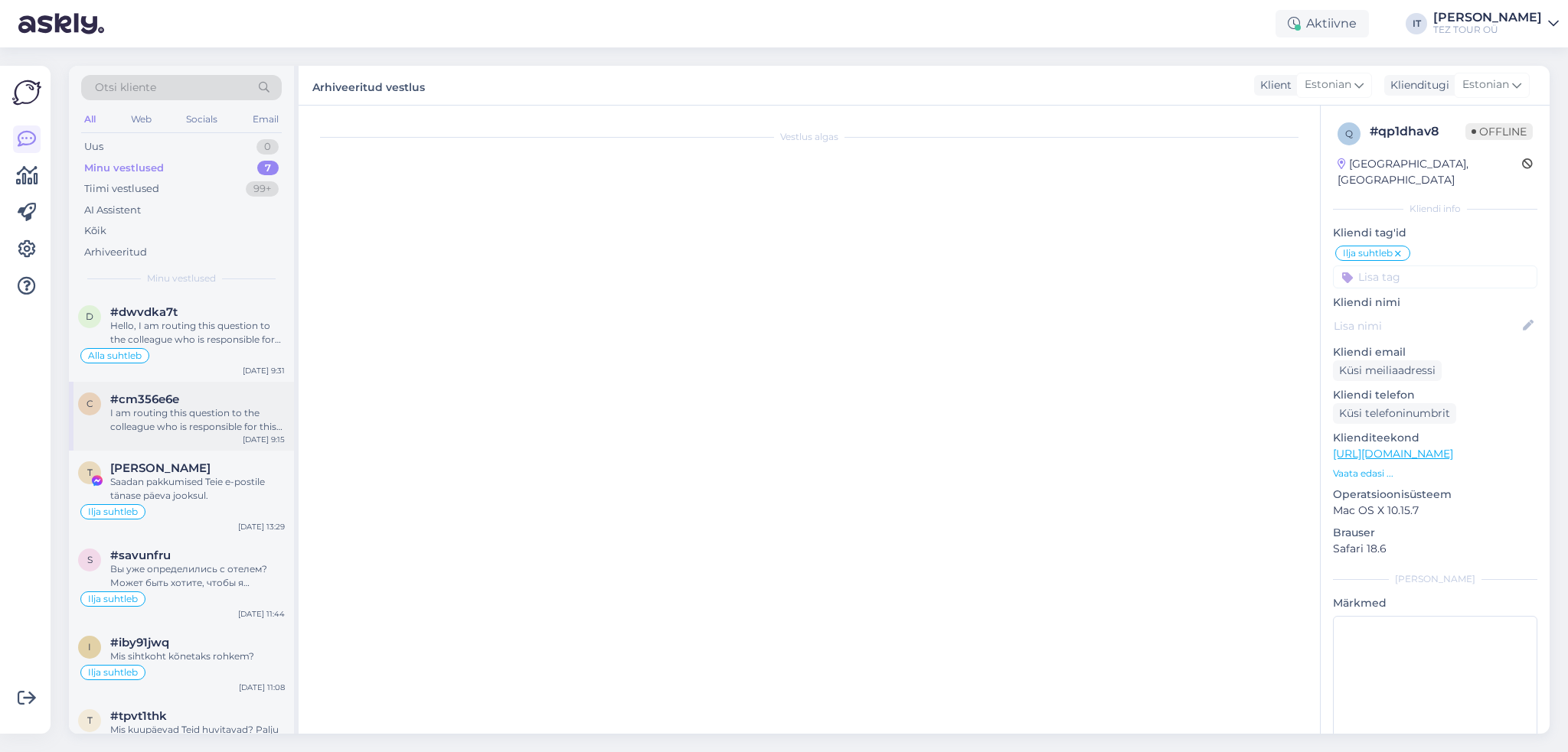
scroll to position [0, 0]
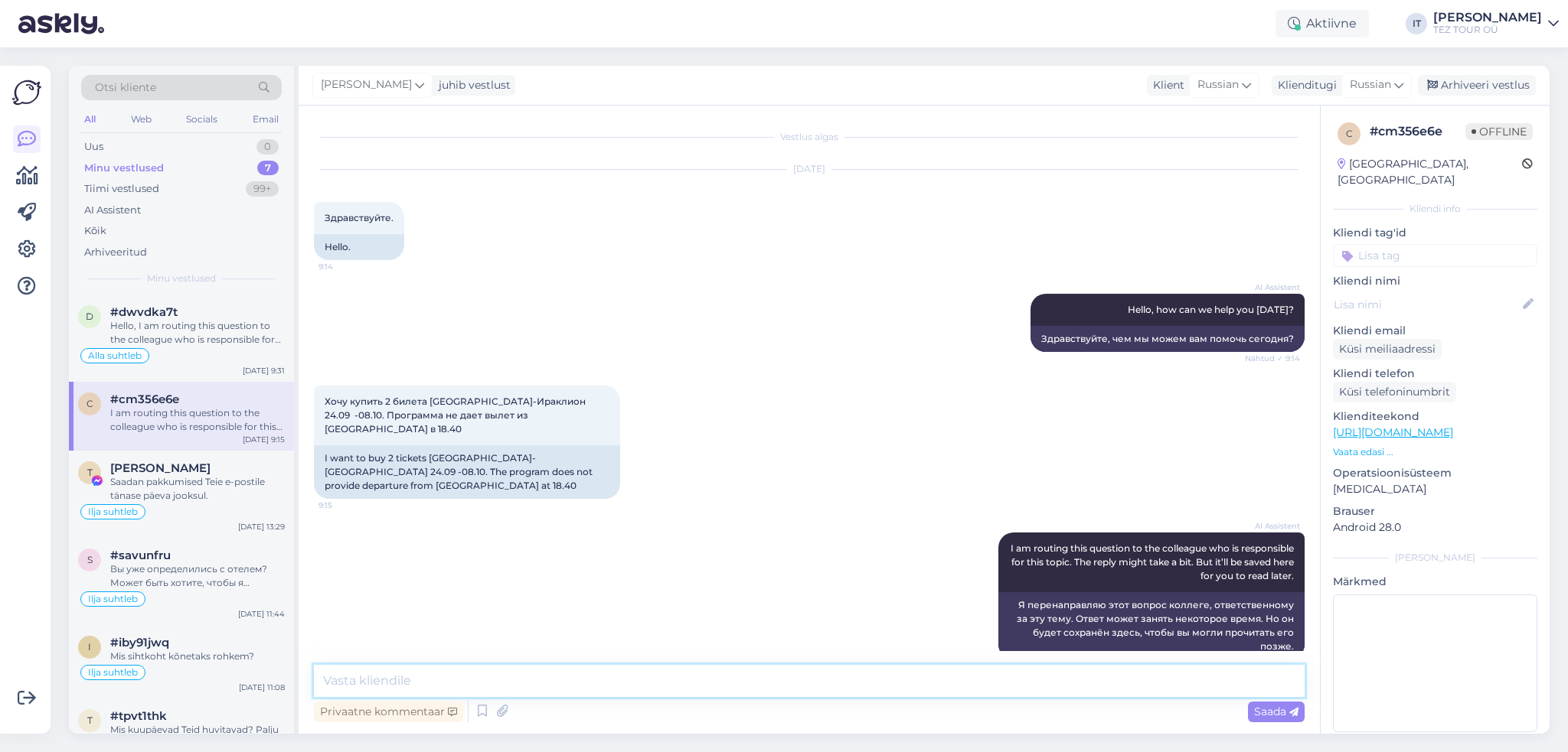
click at [519, 678] on textarea at bounding box center [809, 682] width 991 height 32
type textarea "Здравствуйте"
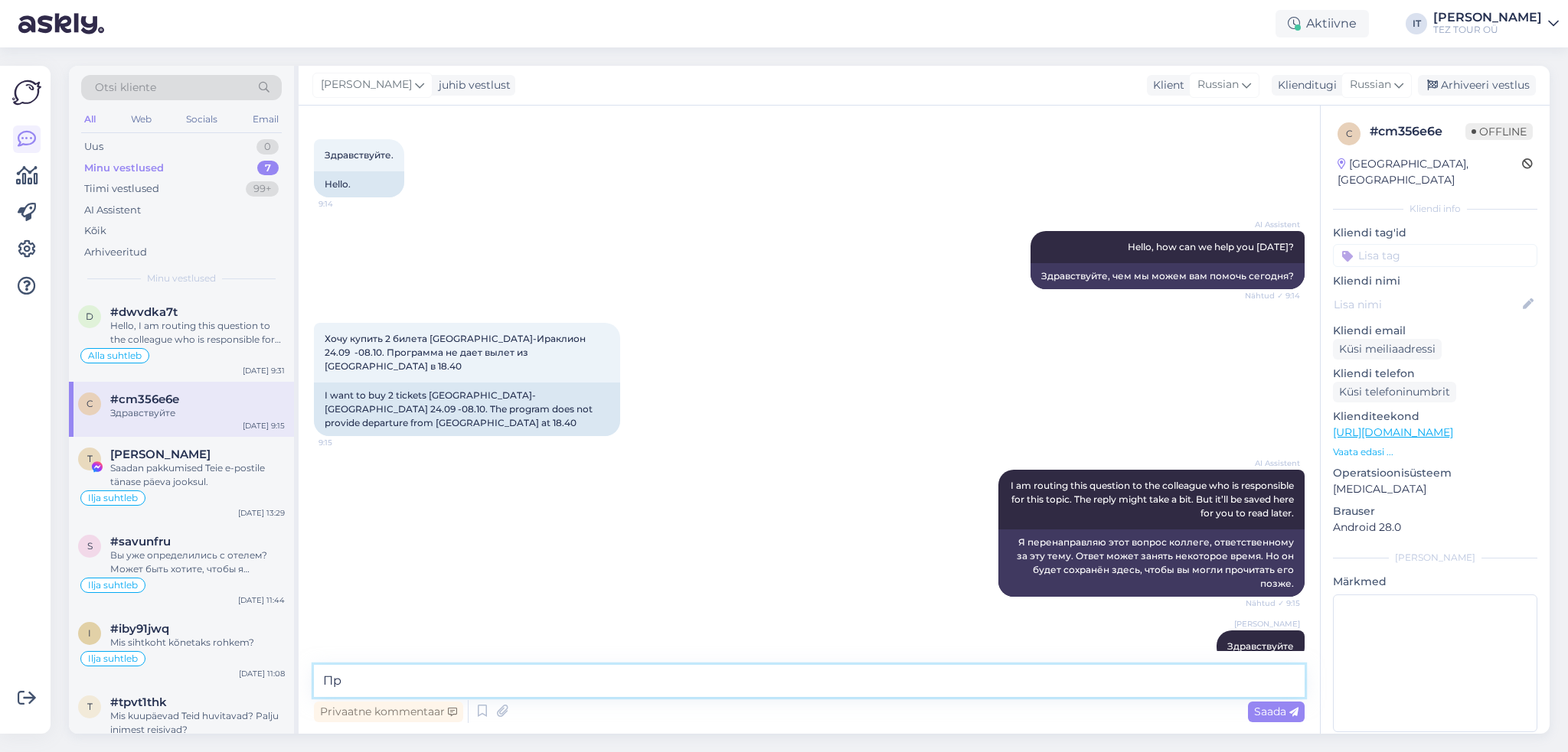
type textarea "П"
type textarea "Напишите мне пожалуйста на почту Ваши данные и я забронирую билеты. Моя почта -…"
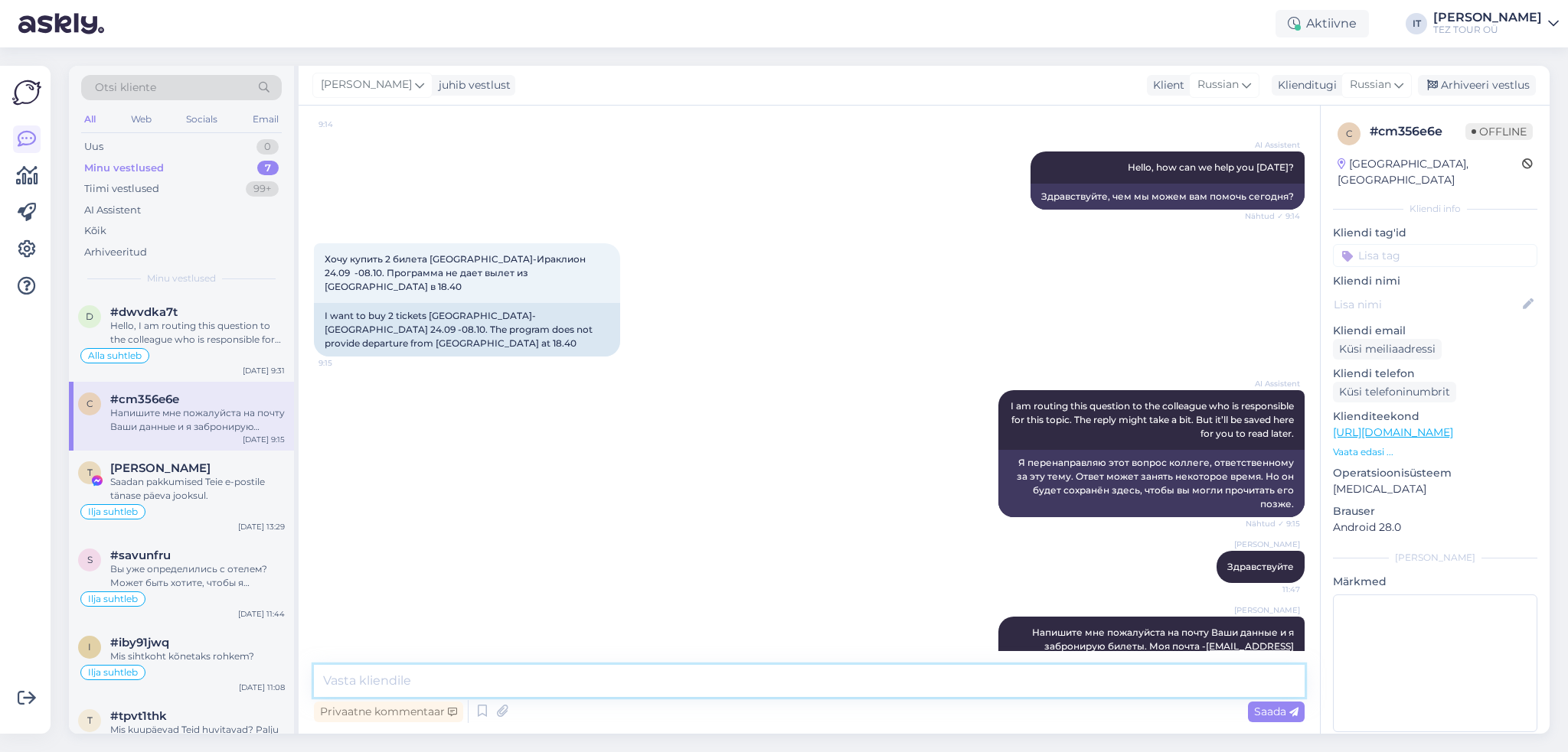
paste textarea "Для бронирования необходимы имена, фамилии, даты рождения, номер документа и ср…"
type textarea "Для бронирования необходимы имена, фамилии, даты рождения, номер документа и ср…"
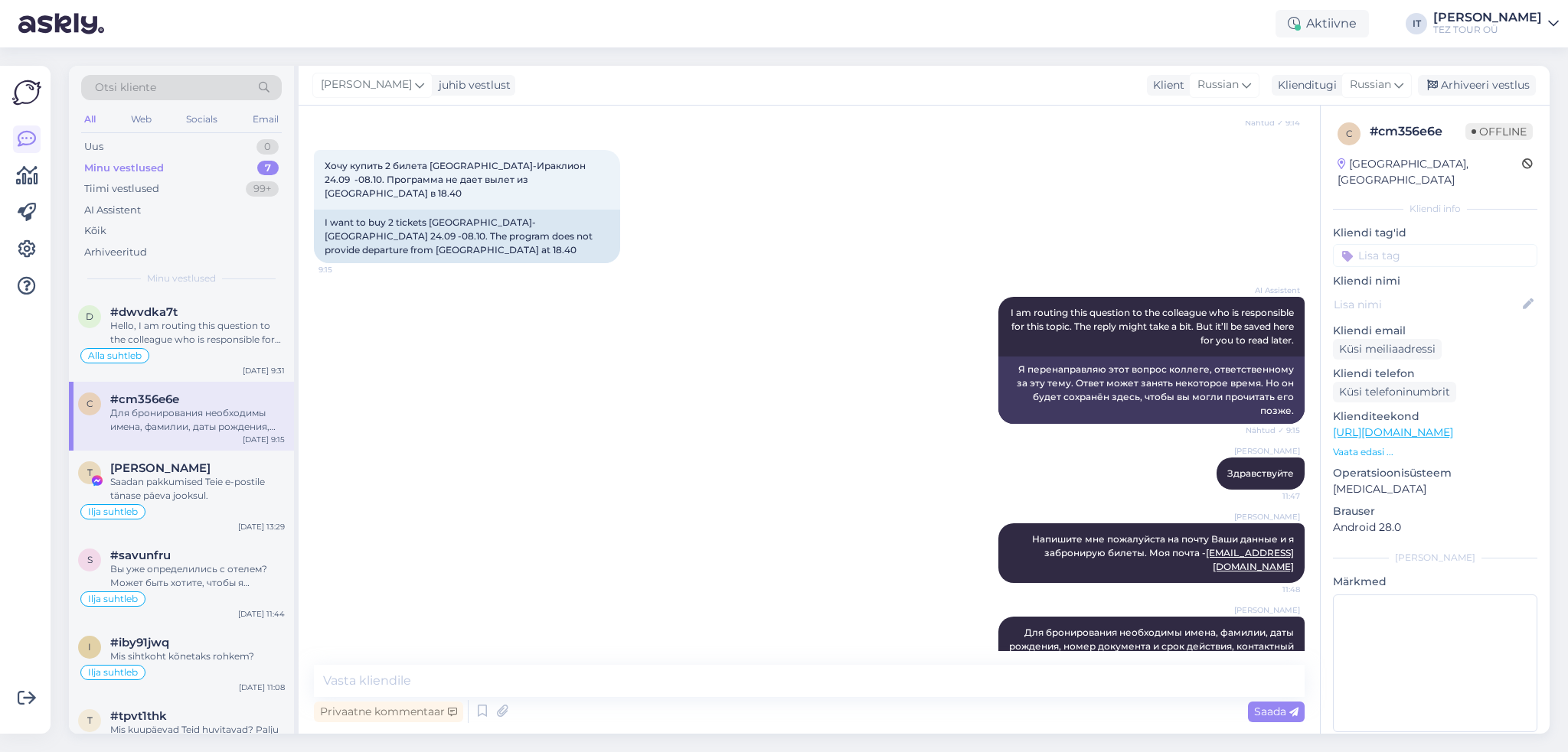
click at [1415, 244] on input at bounding box center [1435, 256] width 204 height 23
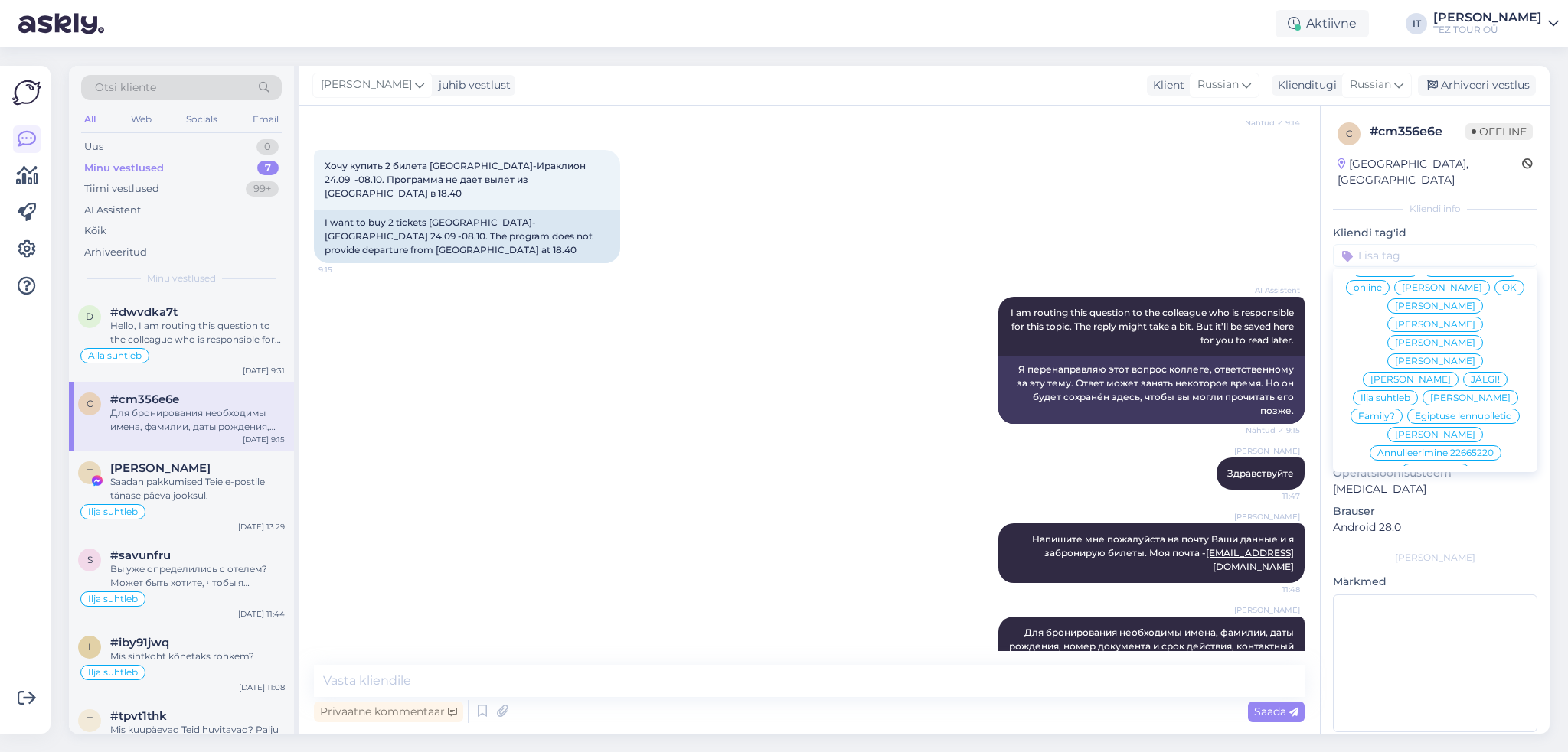
click at [1406, 394] on span "Ilja suhtleb" at bounding box center [1386, 398] width 50 height 9
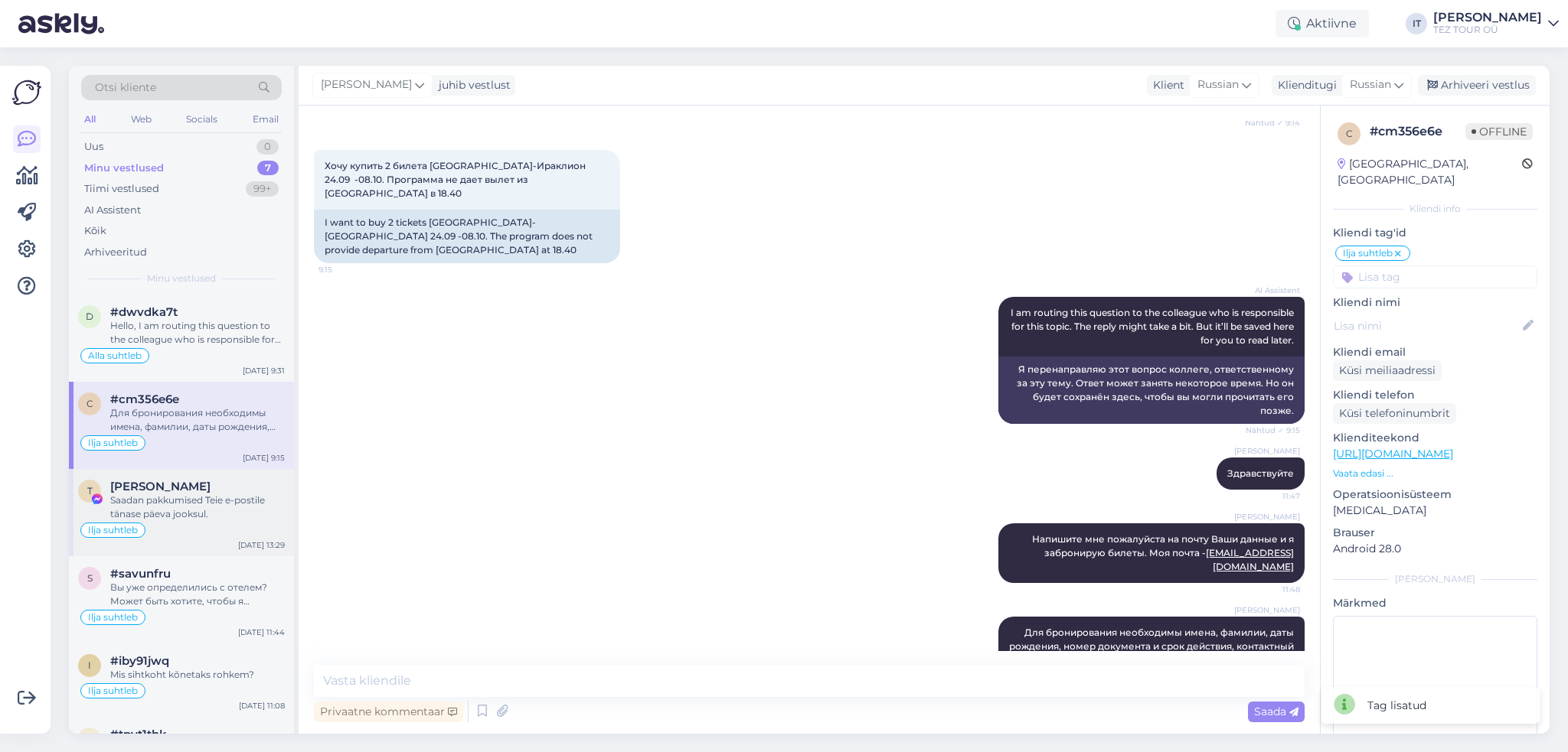
click at [230, 510] on div "Saadan pakkumised Teie e-postile tänase päeva jooksul." at bounding box center [198, 507] width 175 height 28
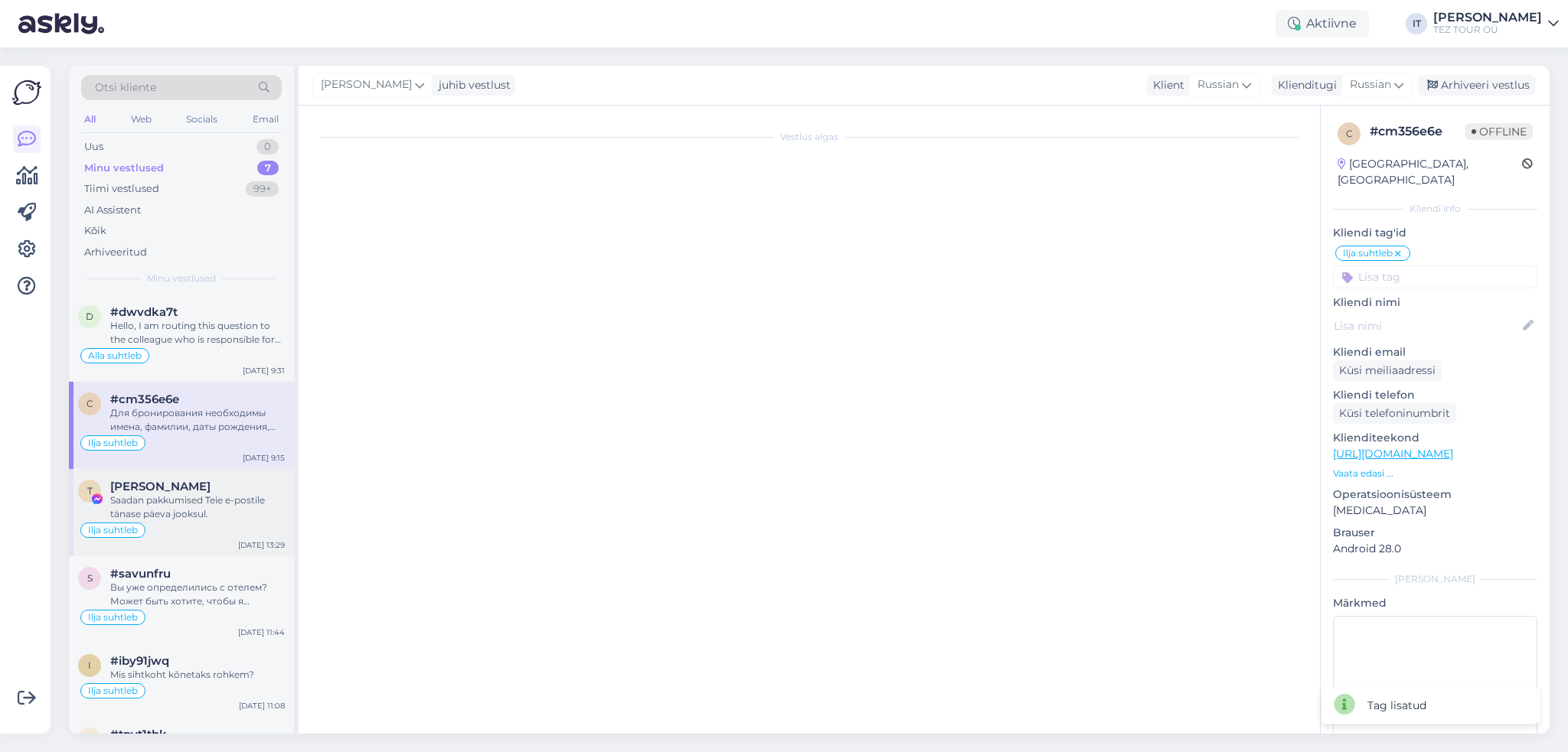
scroll to position [492, 0]
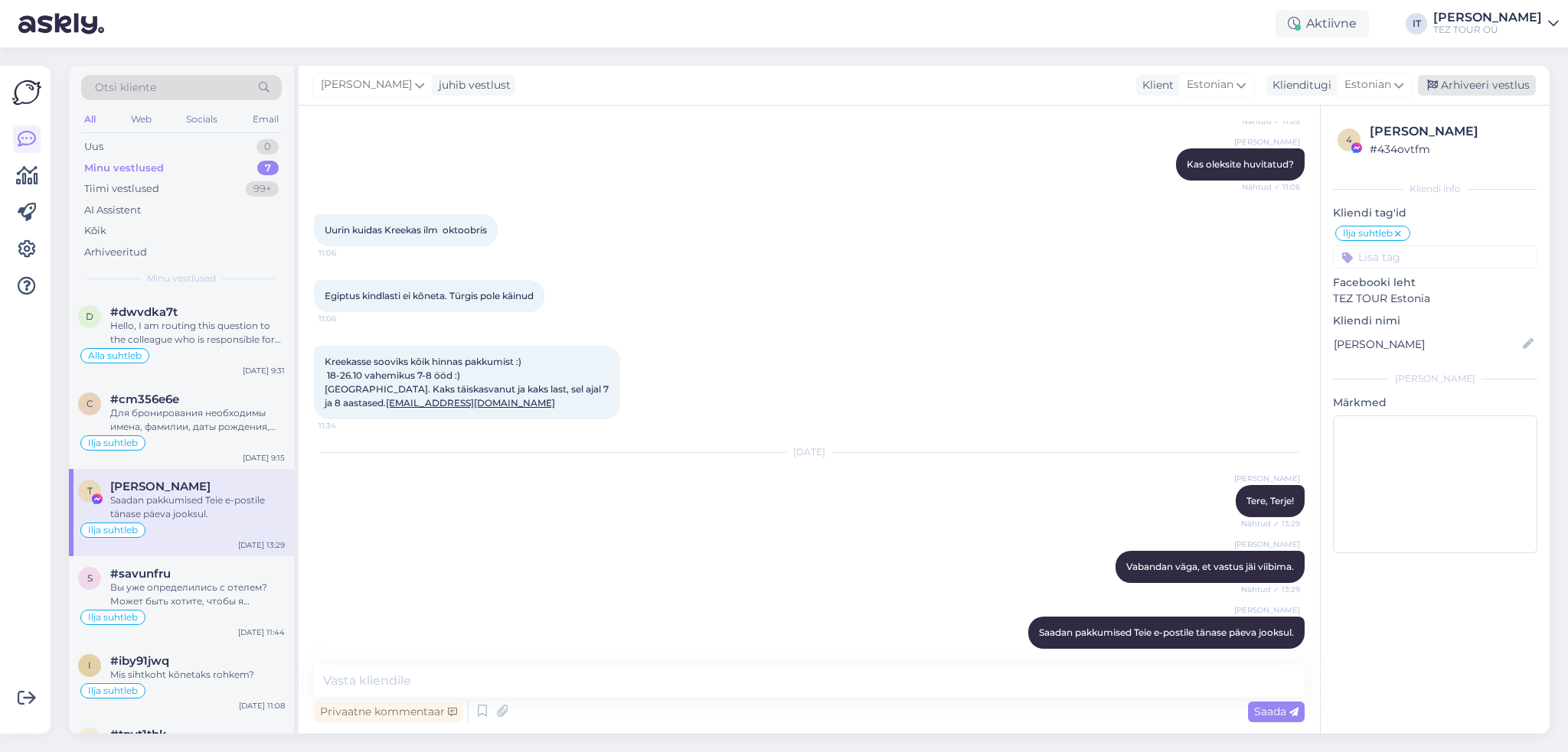
click at [1519, 83] on div "Arhiveeri vestlus" at bounding box center [1477, 85] width 118 height 21
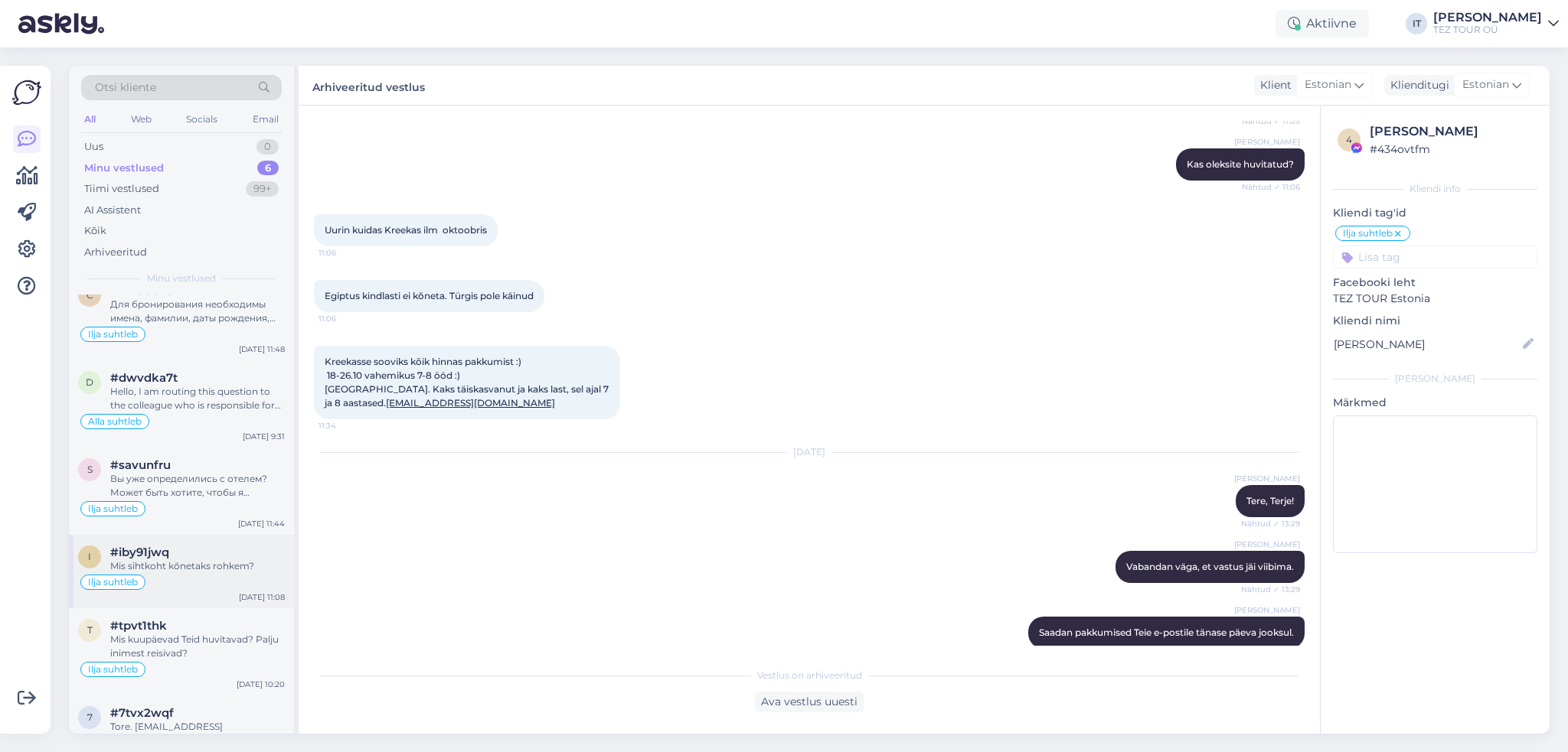
scroll to position [54, 0]
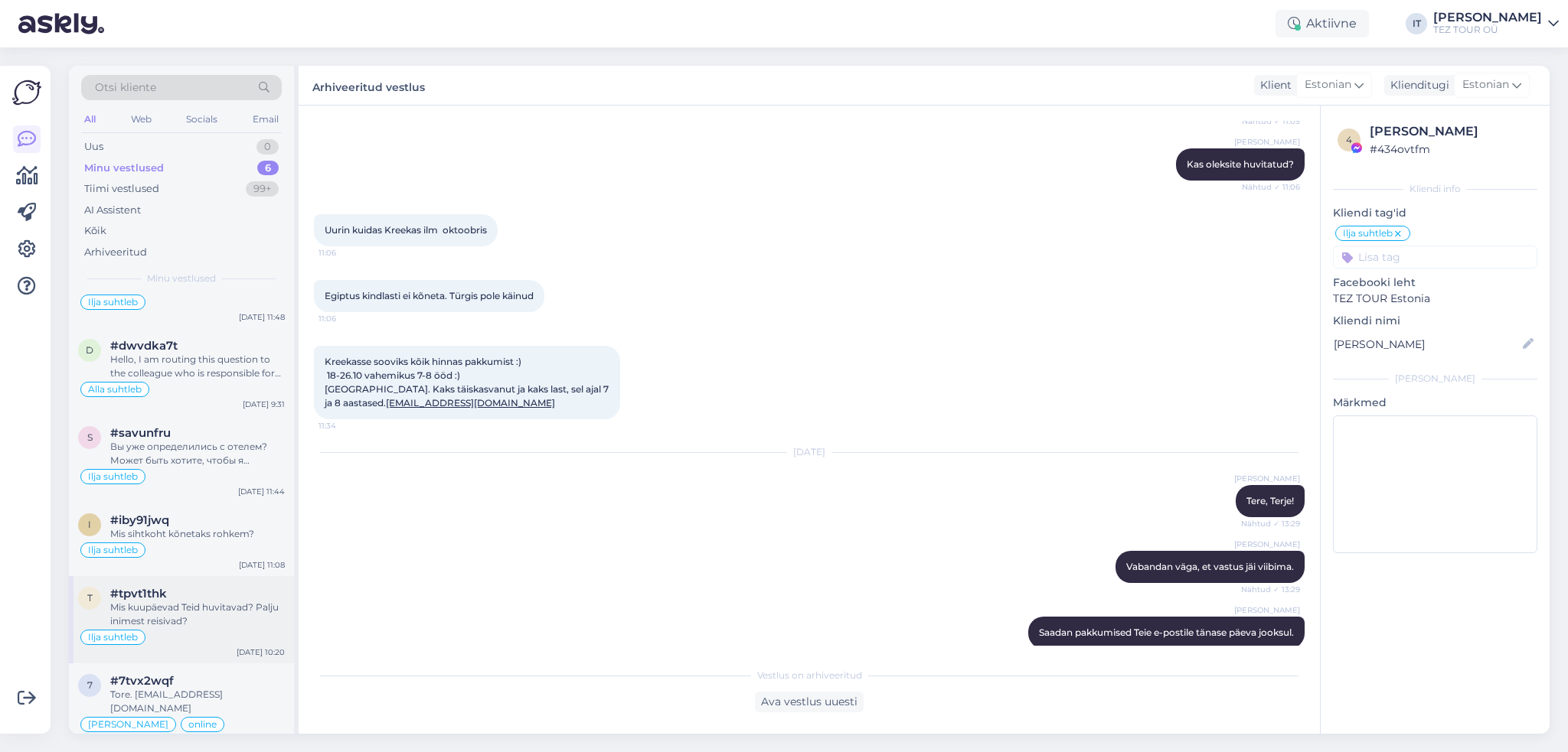
click at [211, 601] on div "Mis kuupäevad Teid huvitavad? Palju inimest reisivad?" at bounding box center [198, 615] width 175 height 28
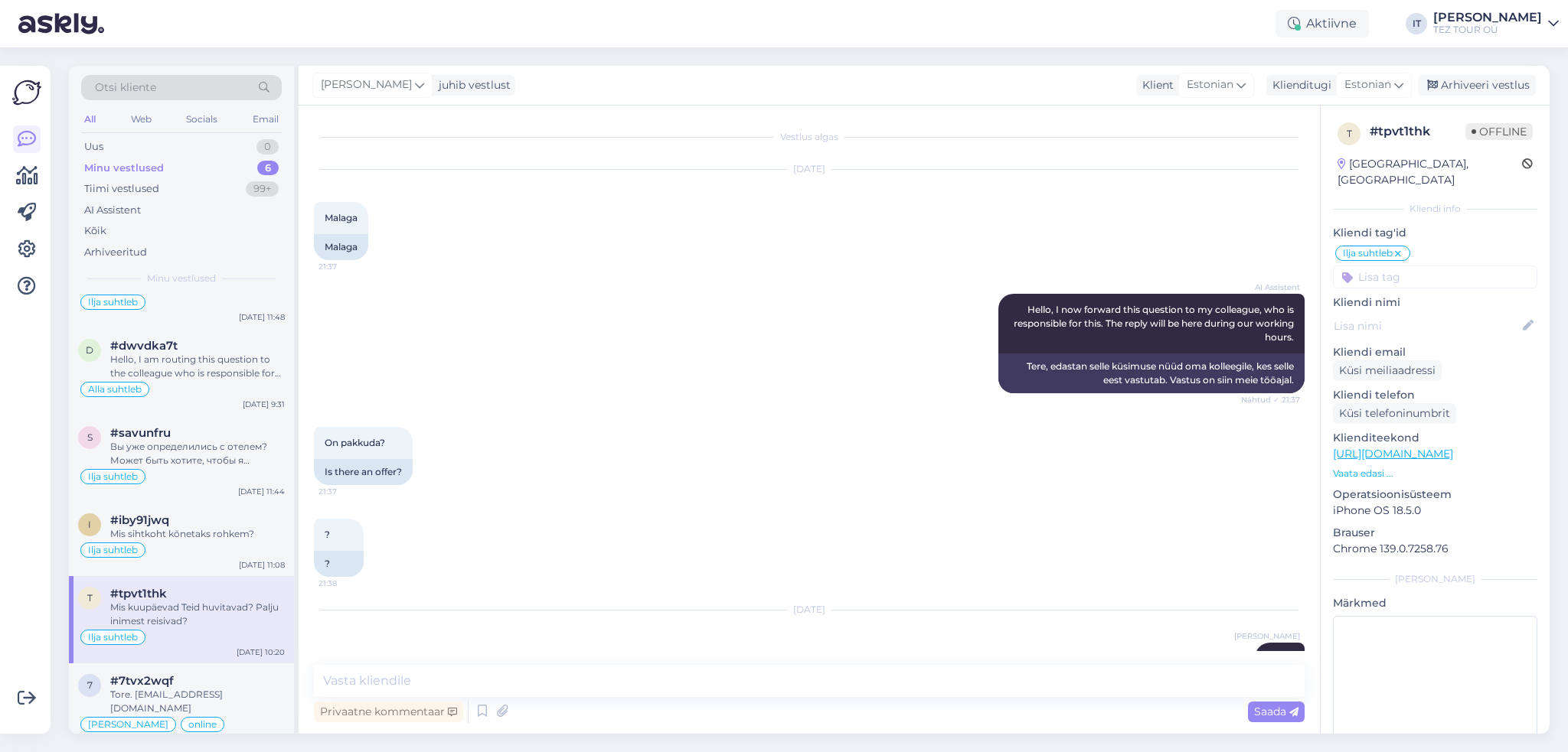
scroll to position [105, 0]
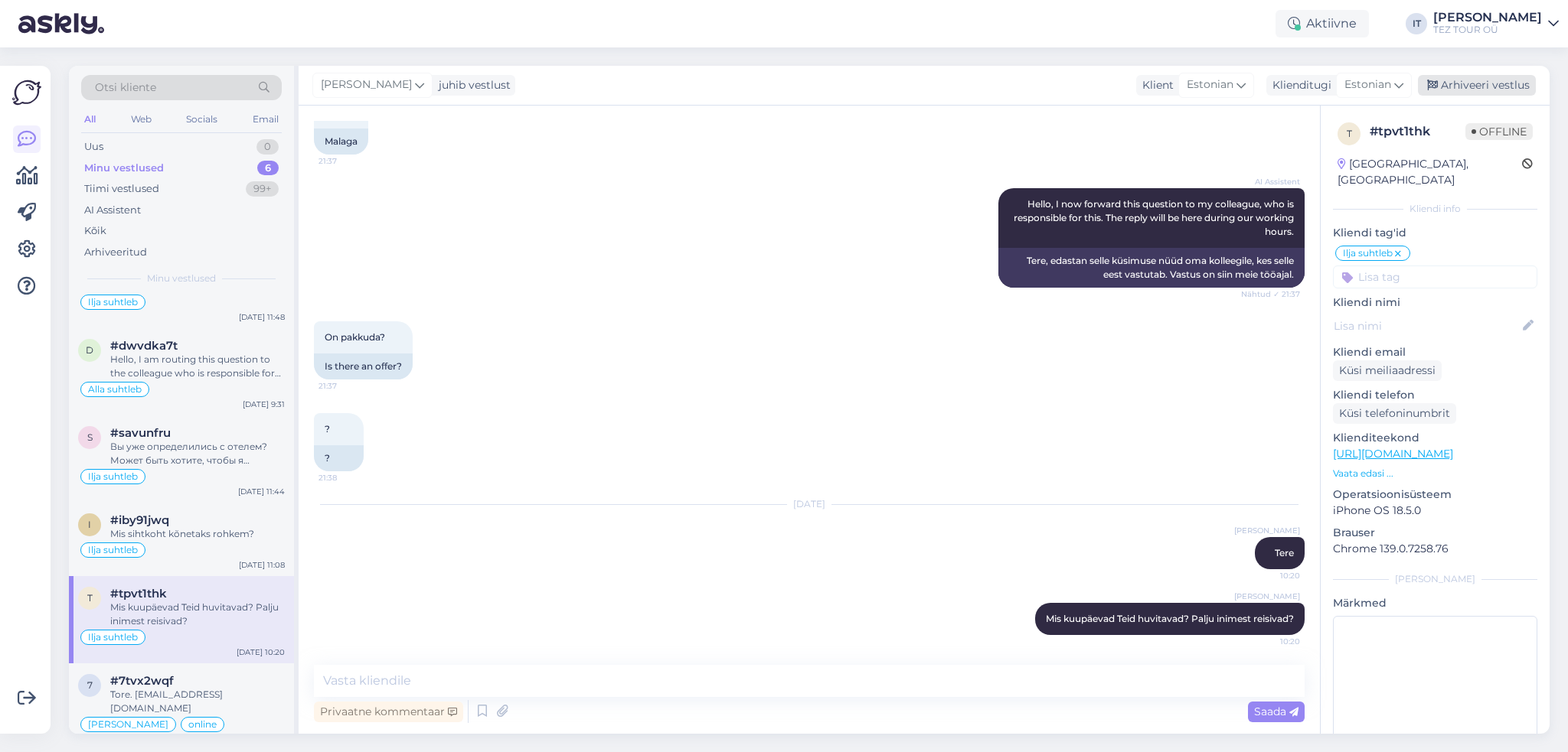
click at [1497, 85] on div "Arhiveeri vestlus" at bounding box center [1477, 85] width 118 height 21
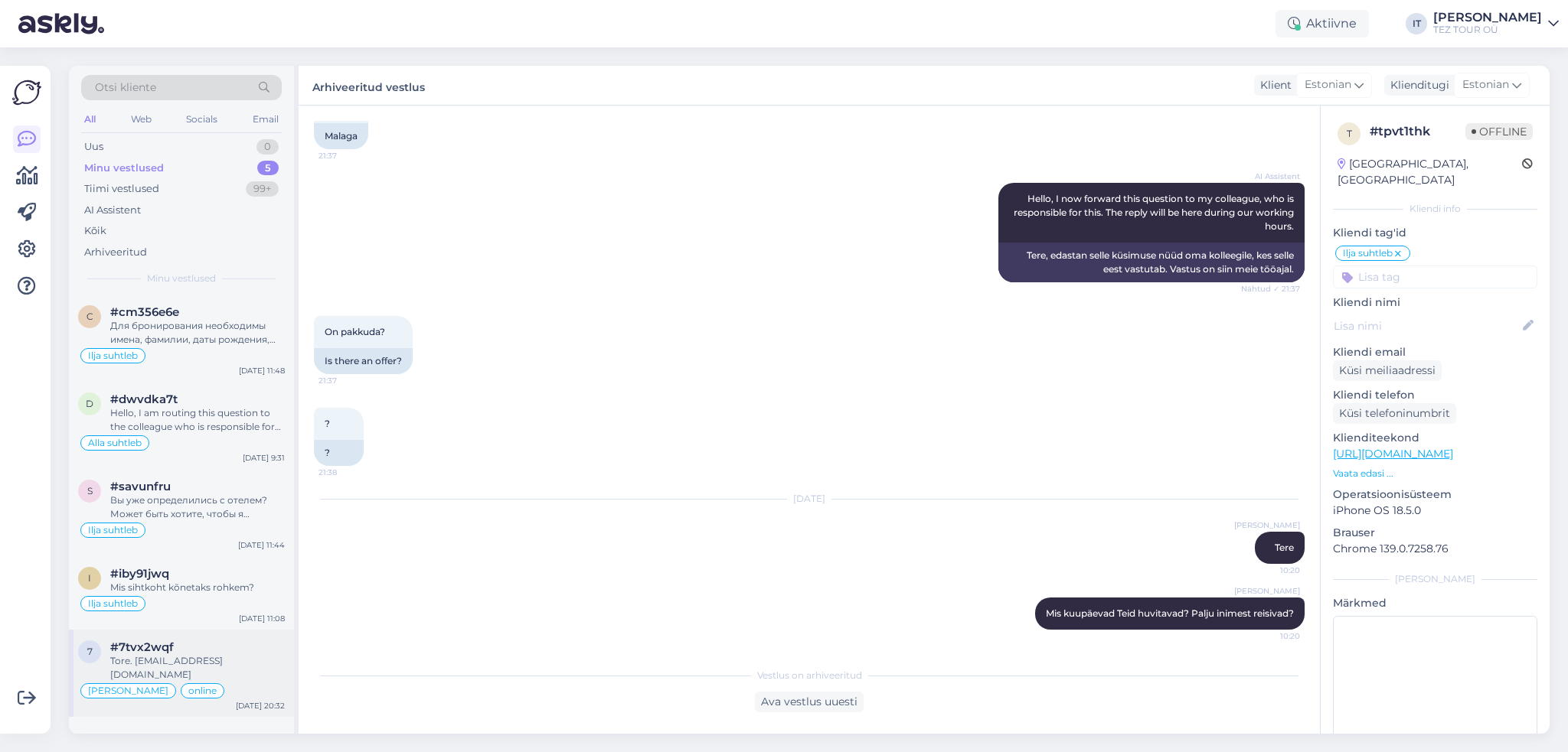
click at [217, 656] on div "Tore. [EMAIL_ADDRESS][DOMAIN_NAME]" at bounding box center [198, 668] width 175 height 28
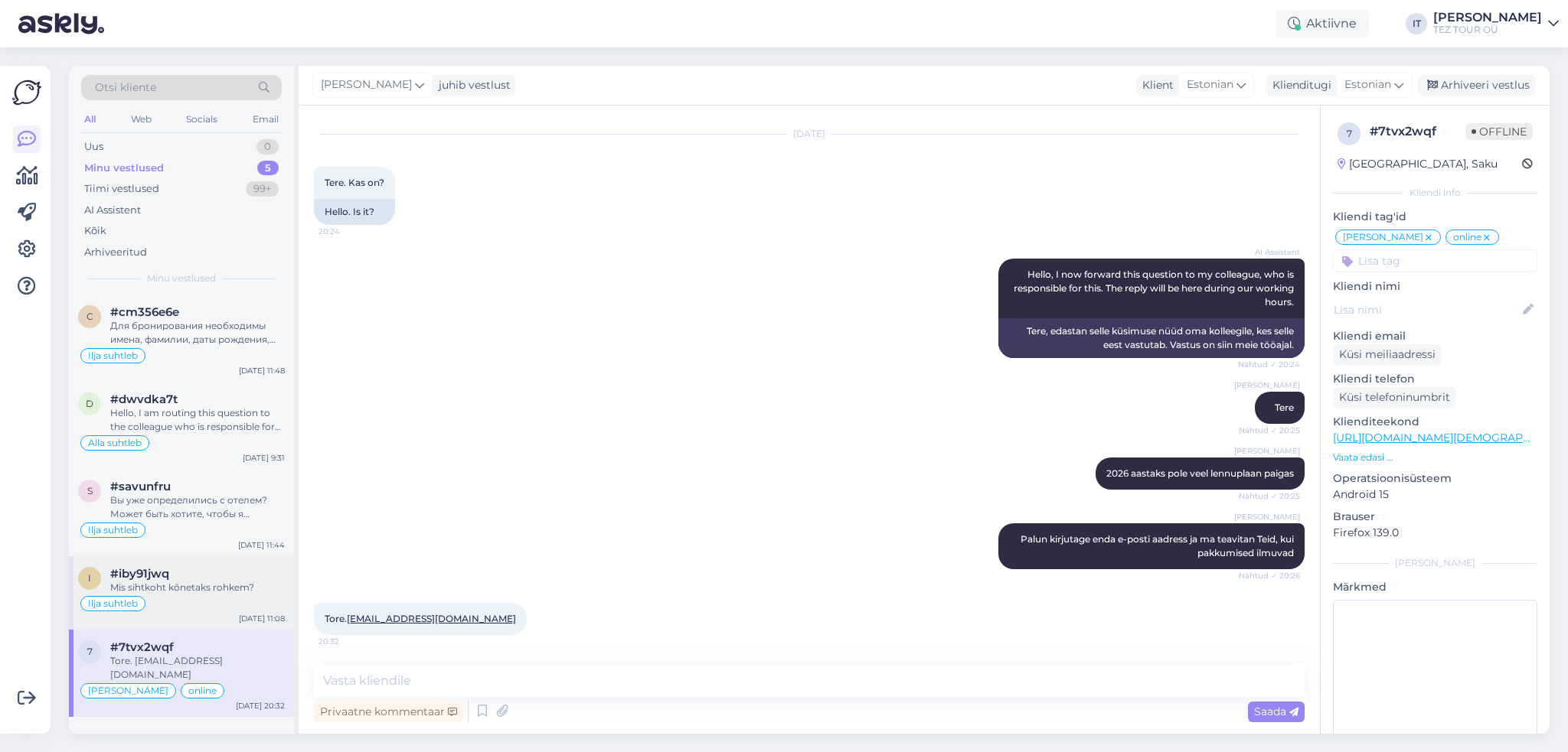
click at [227, 607] on div "Ilja suhtleb" at bounding box center [182, 604] width 207 height 19
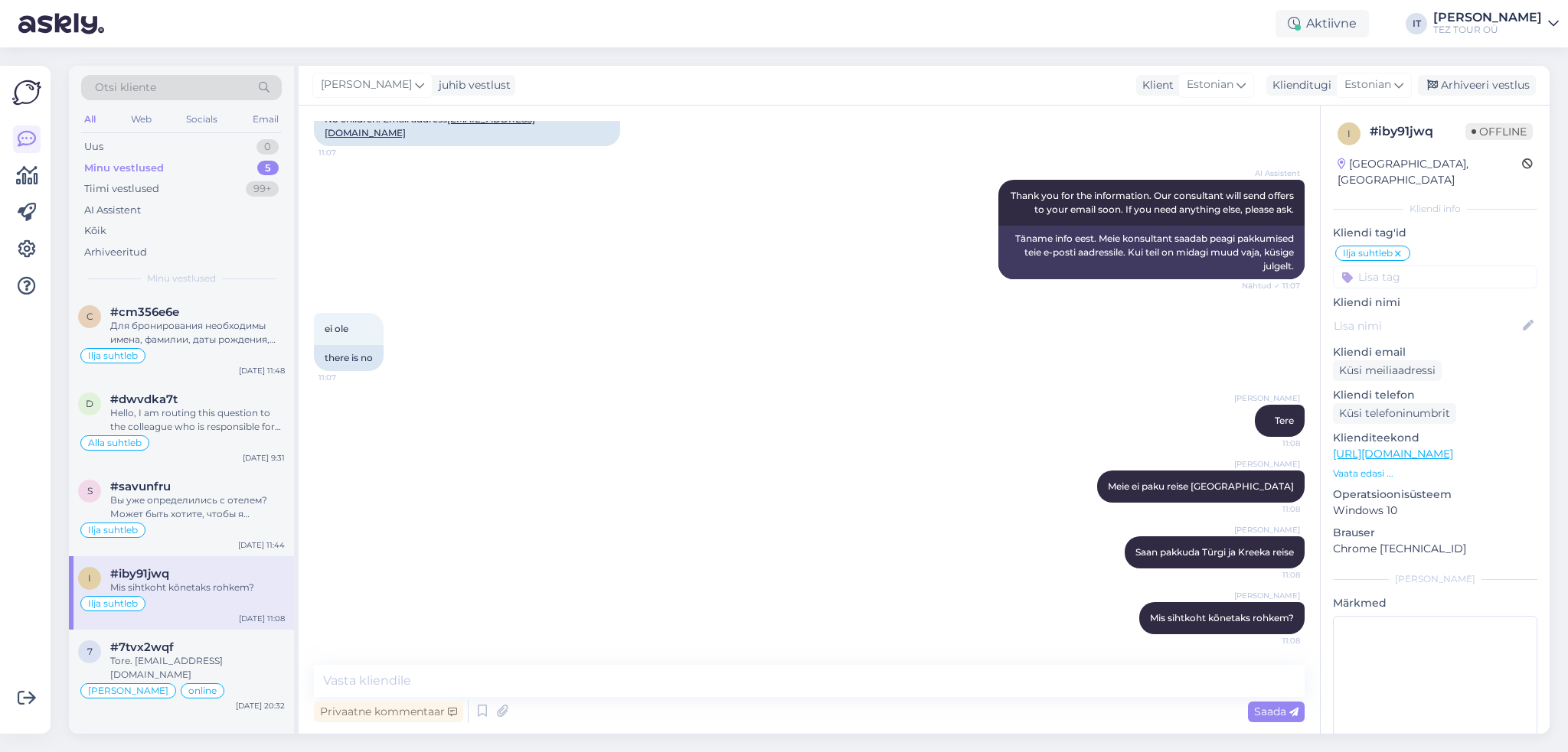
scroll to position [742, 0]
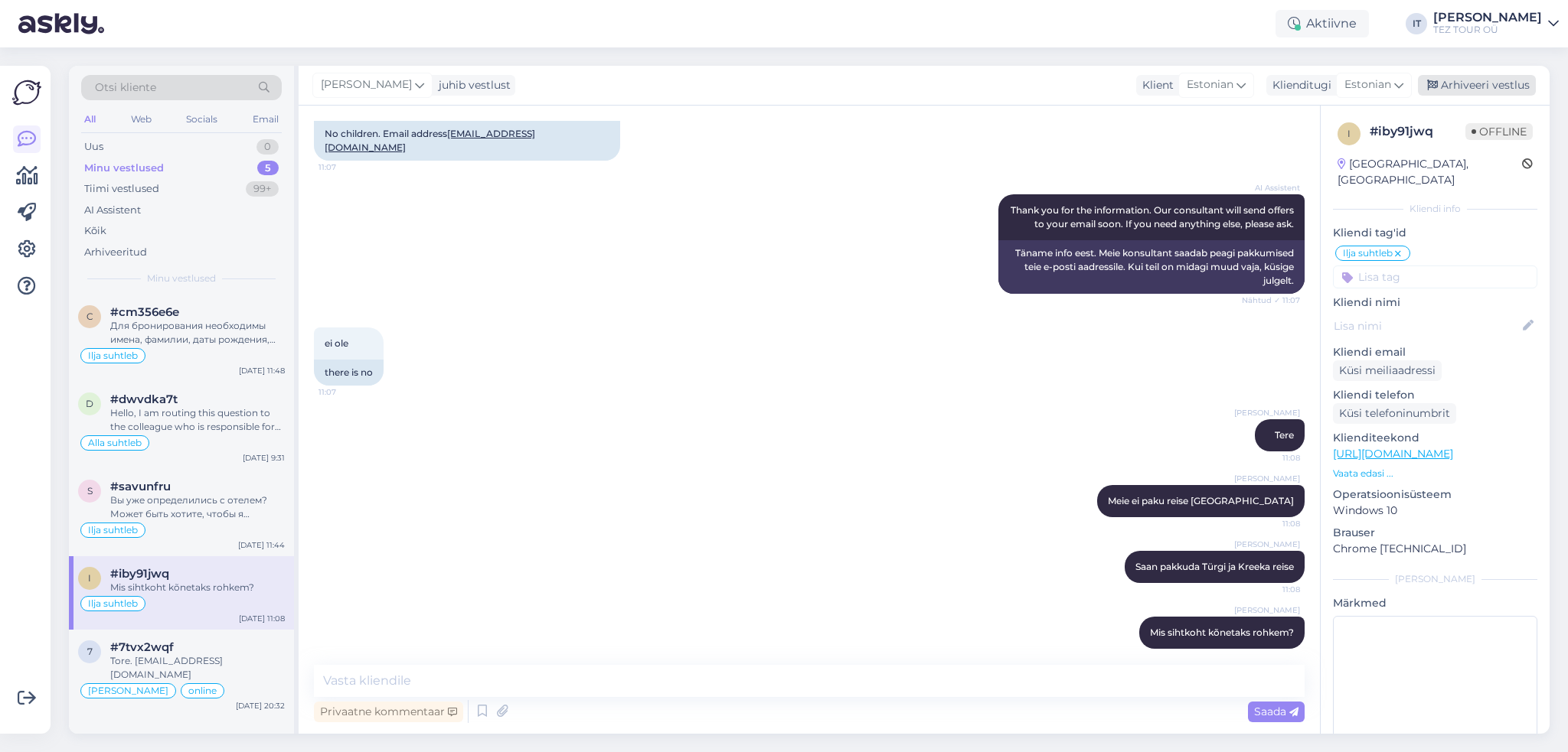
click at [1457, 86] on div "Arhiveeri vestlus" at bounding box center [1477, 85] width 118 height 21
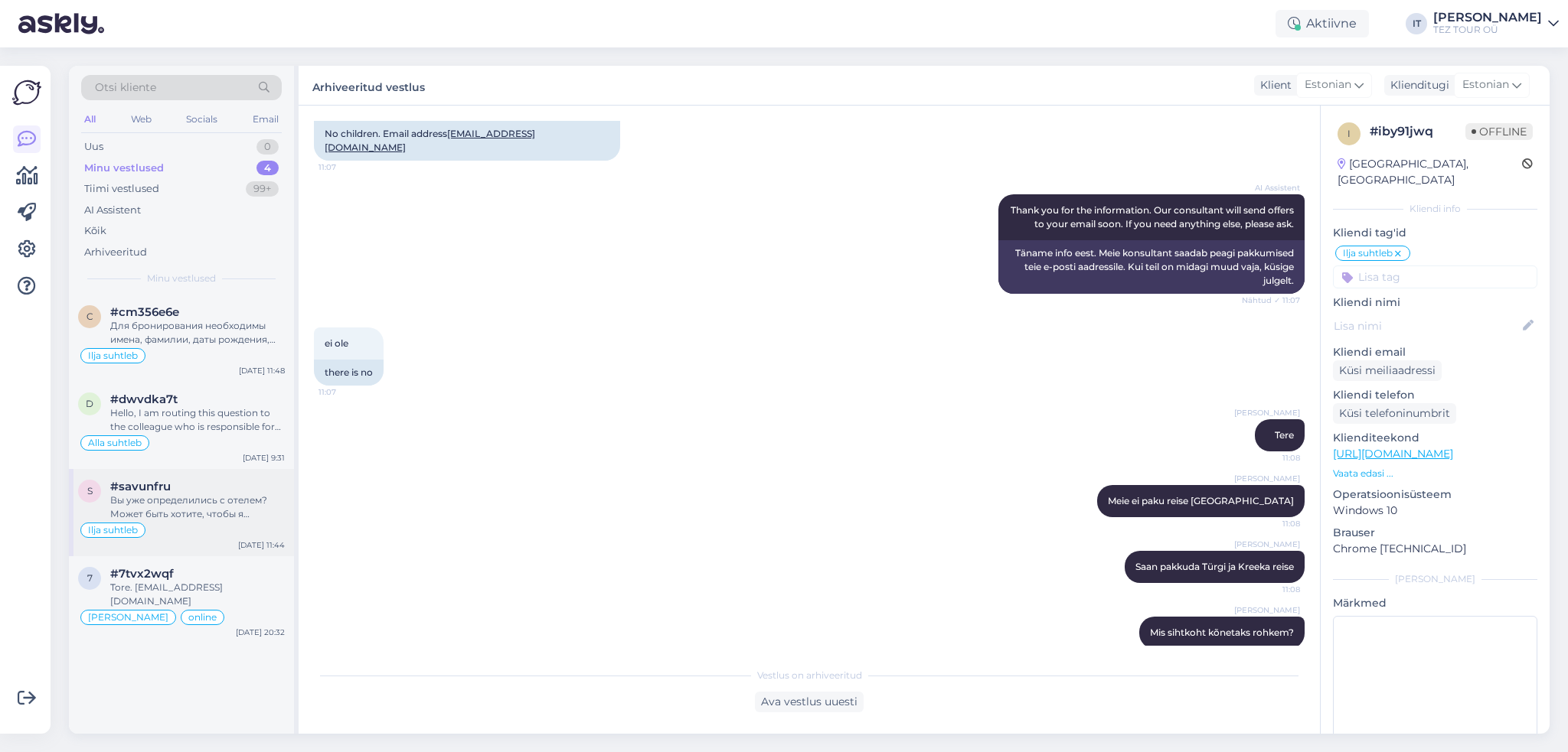
click at [224, 521] on div "Ilja suhtleb" at bounding box center [182, 530] width 207 height 19
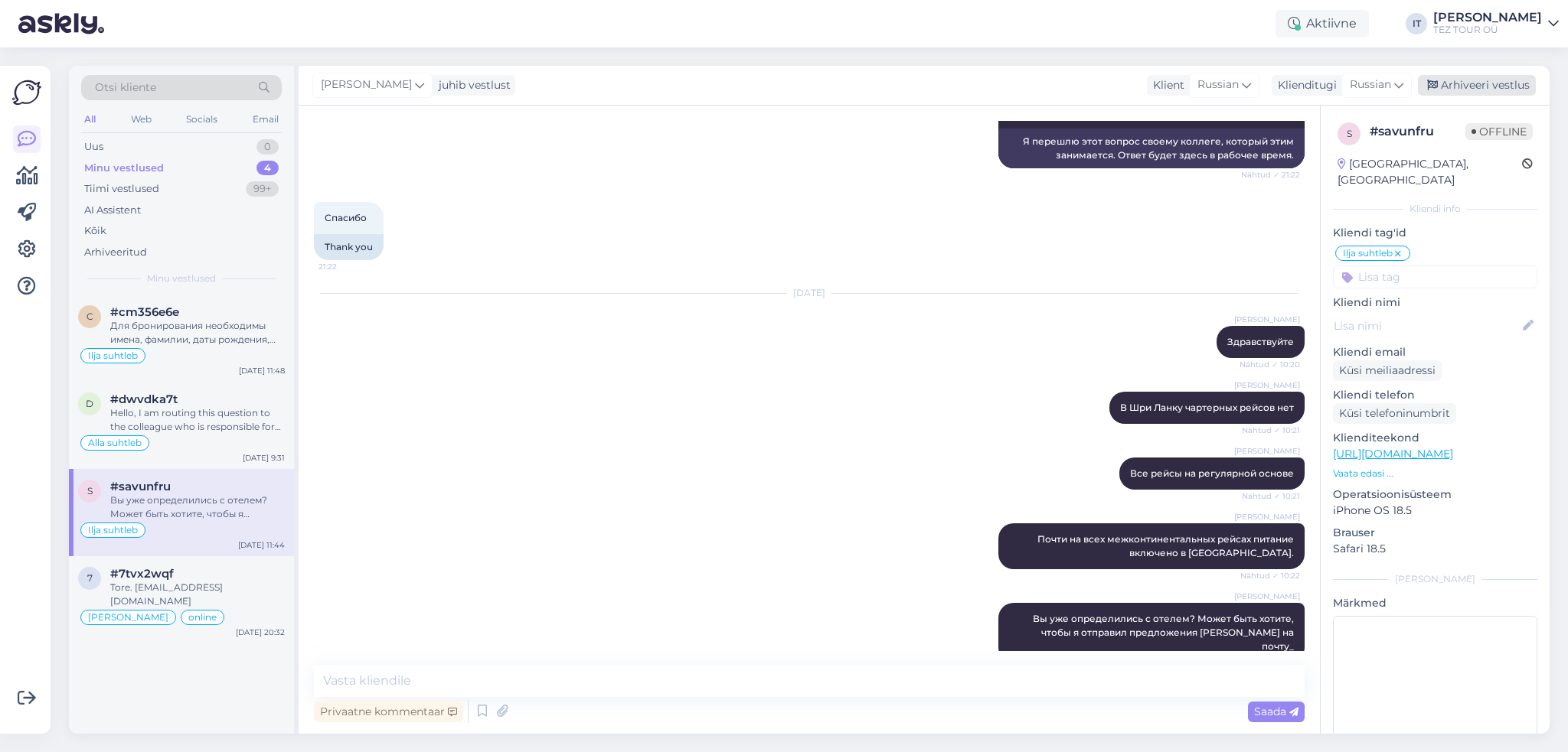
click at [1480, 87] on div "Arhiveeri vestlus" at bounding box center [1477, 85] width 118 height 21
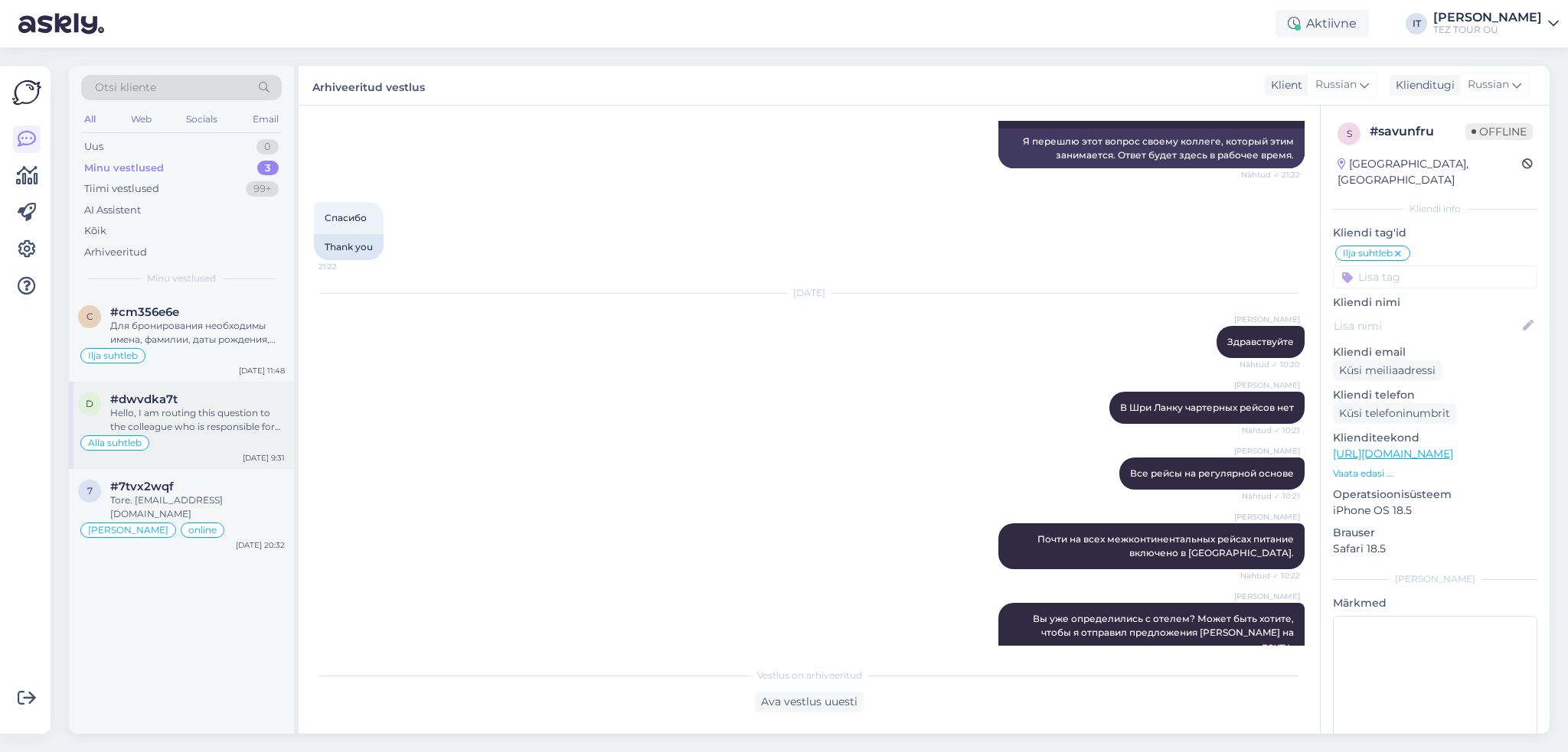
click at [234, 438] on div "Alla suhtleb" at bounding box center [182, 443] width 207 height 19
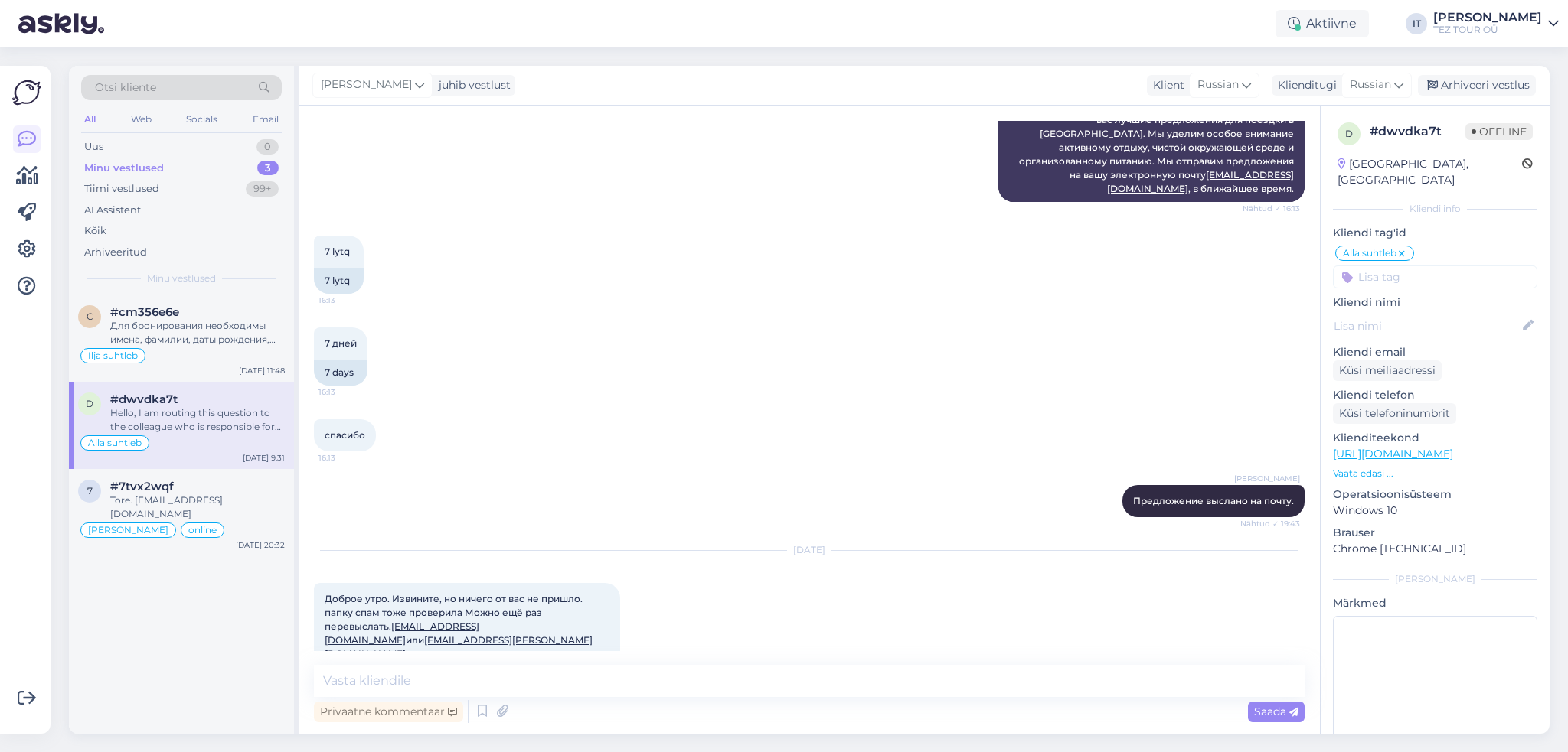
scroll to position [1111, 0]
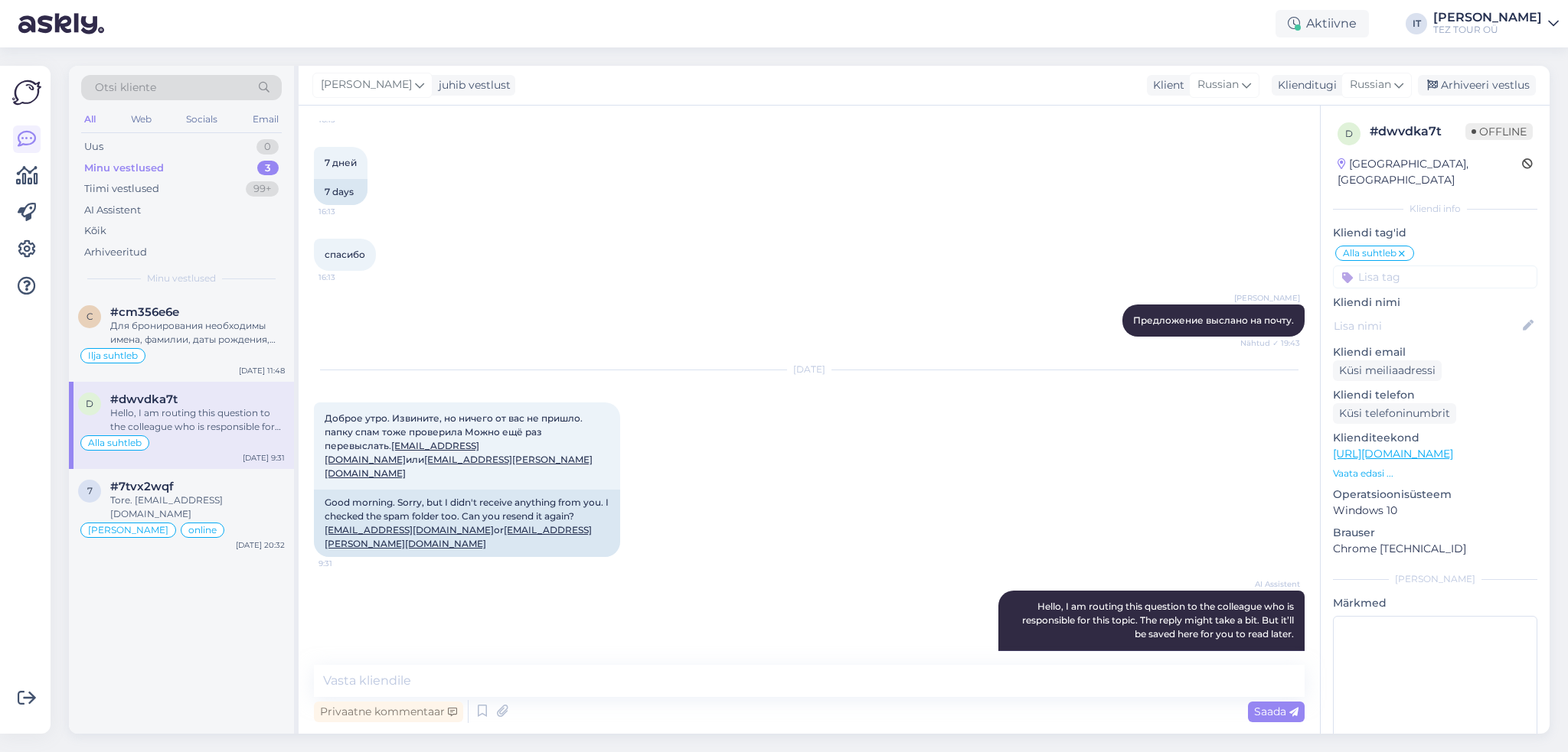
click at [1445, 266] on input at bounding box center [1435, 277] width 204 height 23
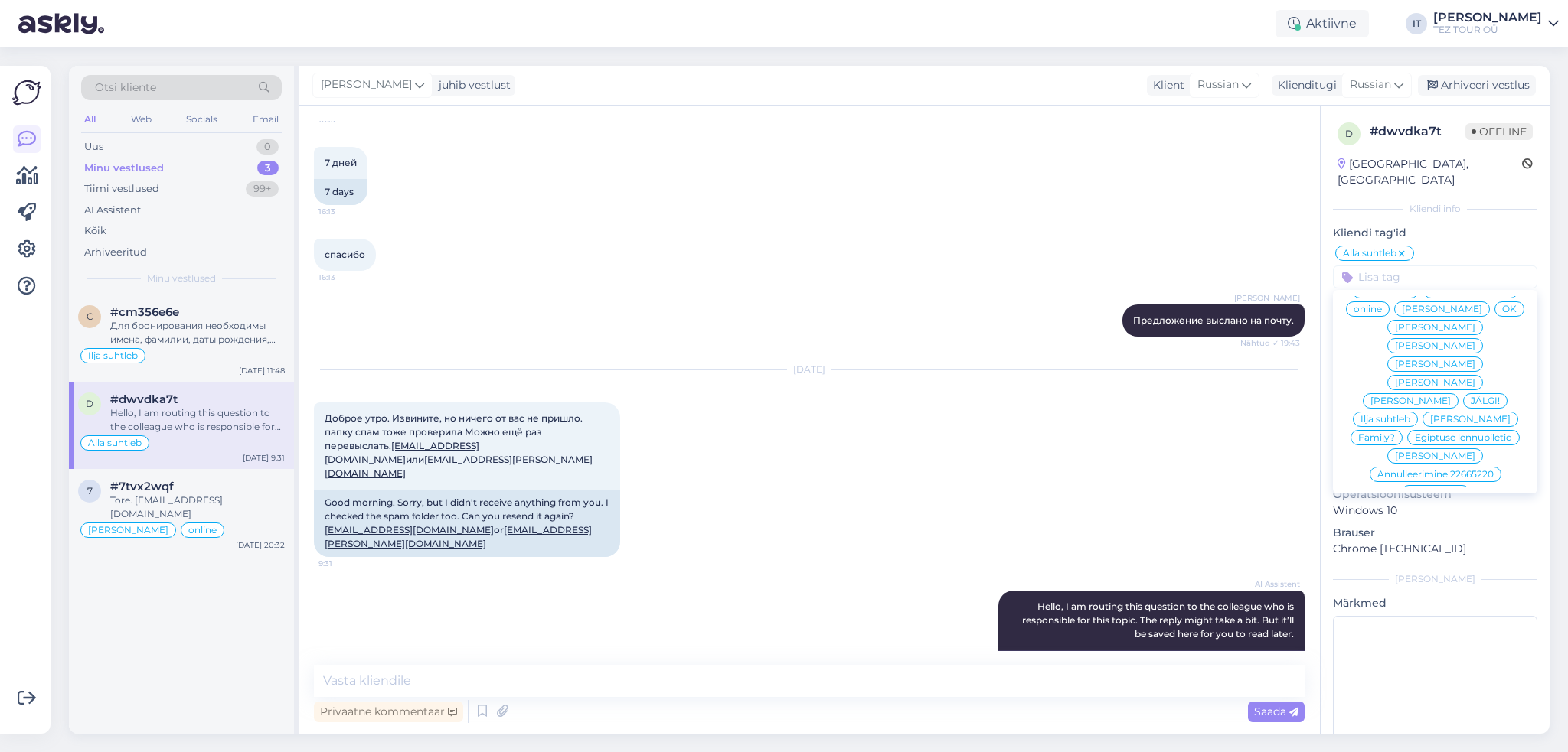
click at [1135, 222] on div "спасибо 16:13" at bounding box center [809, 255] width 991 height 66
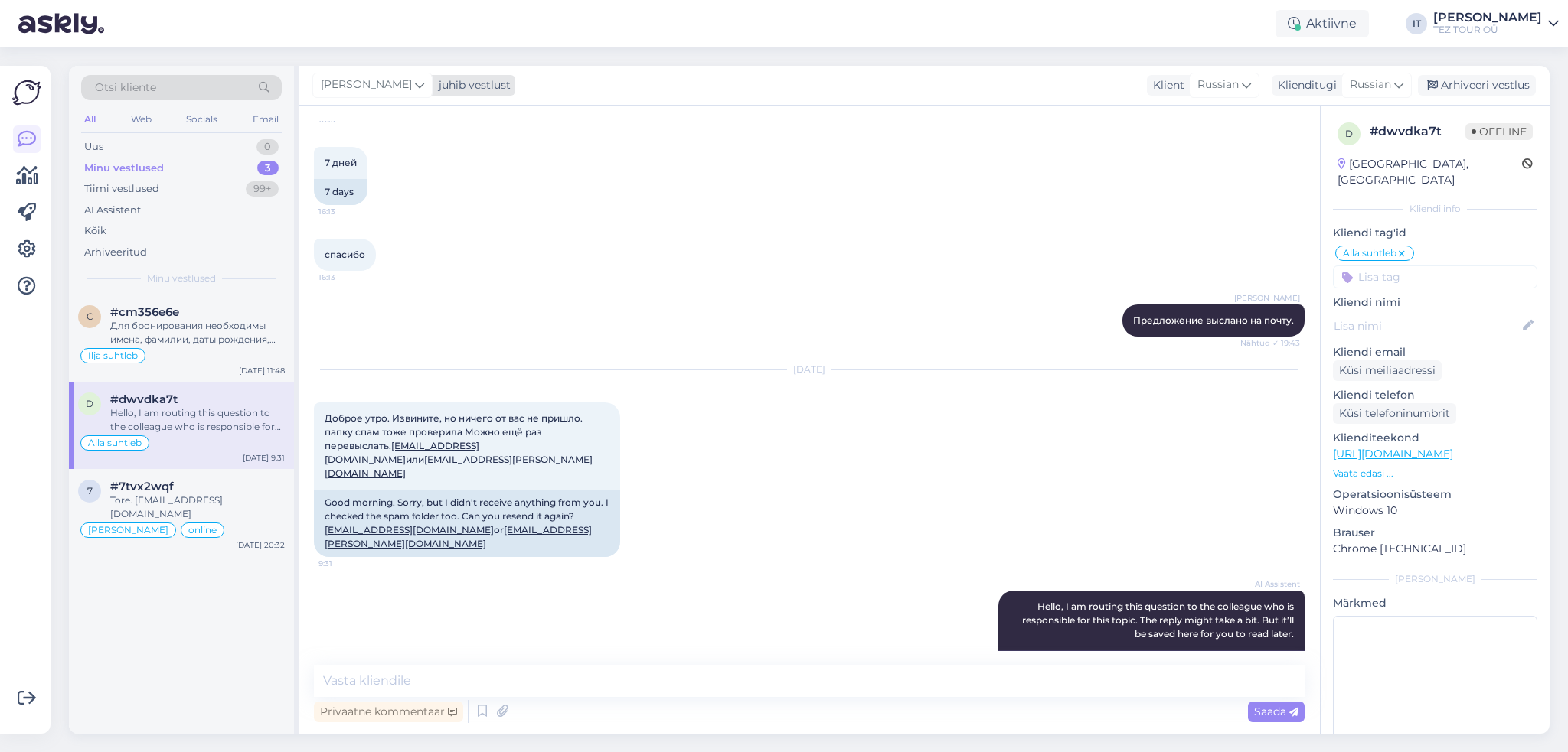
click at [444, 85] on div "juhib vestlust" at bounding box center [472, 86] width 79 height 16
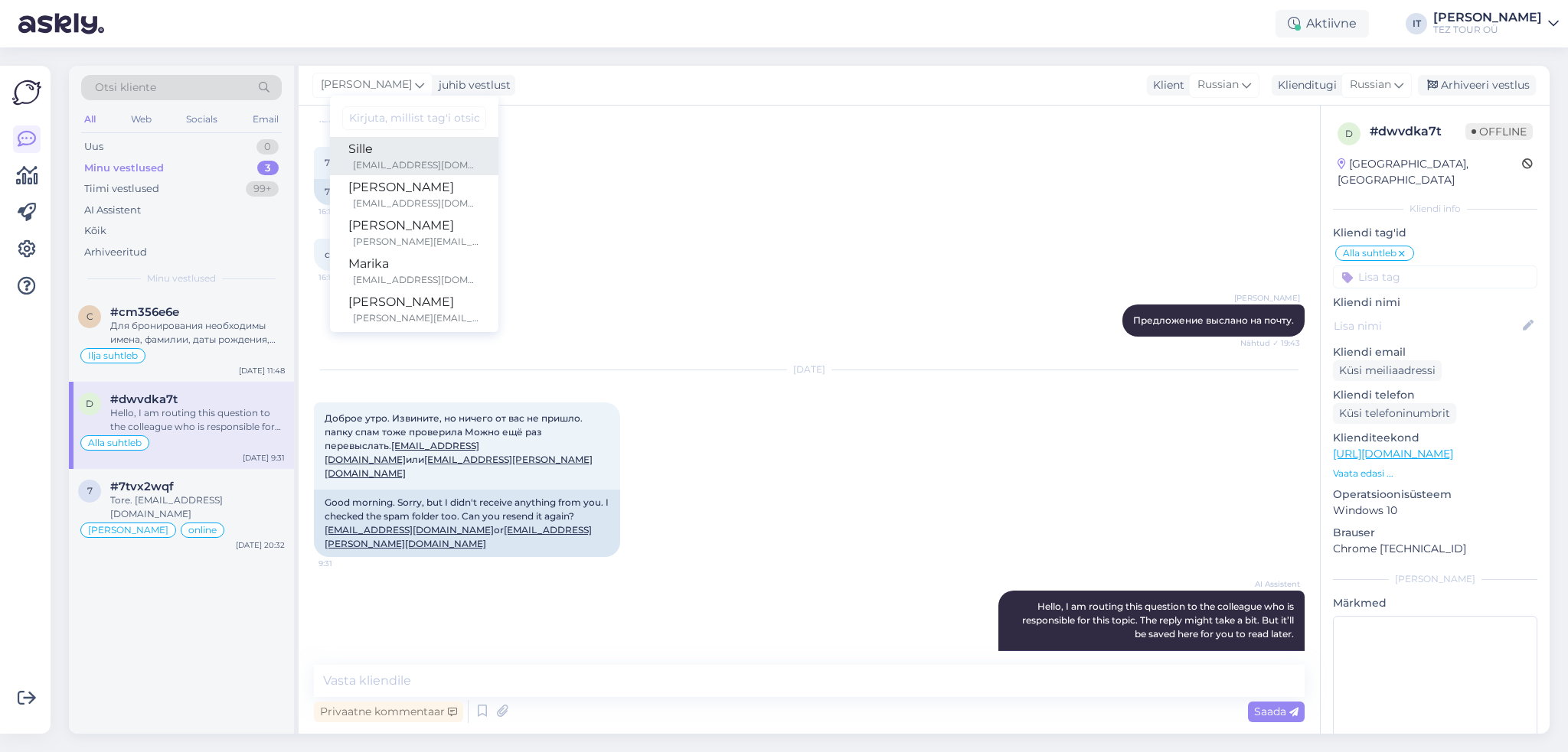
scroll to position [153, 0]
click at [447, 162] on div "[EMAIL_ADDRESS][DOMAIN_NAME]" at bounding box center [417, 169] width 127 height 13
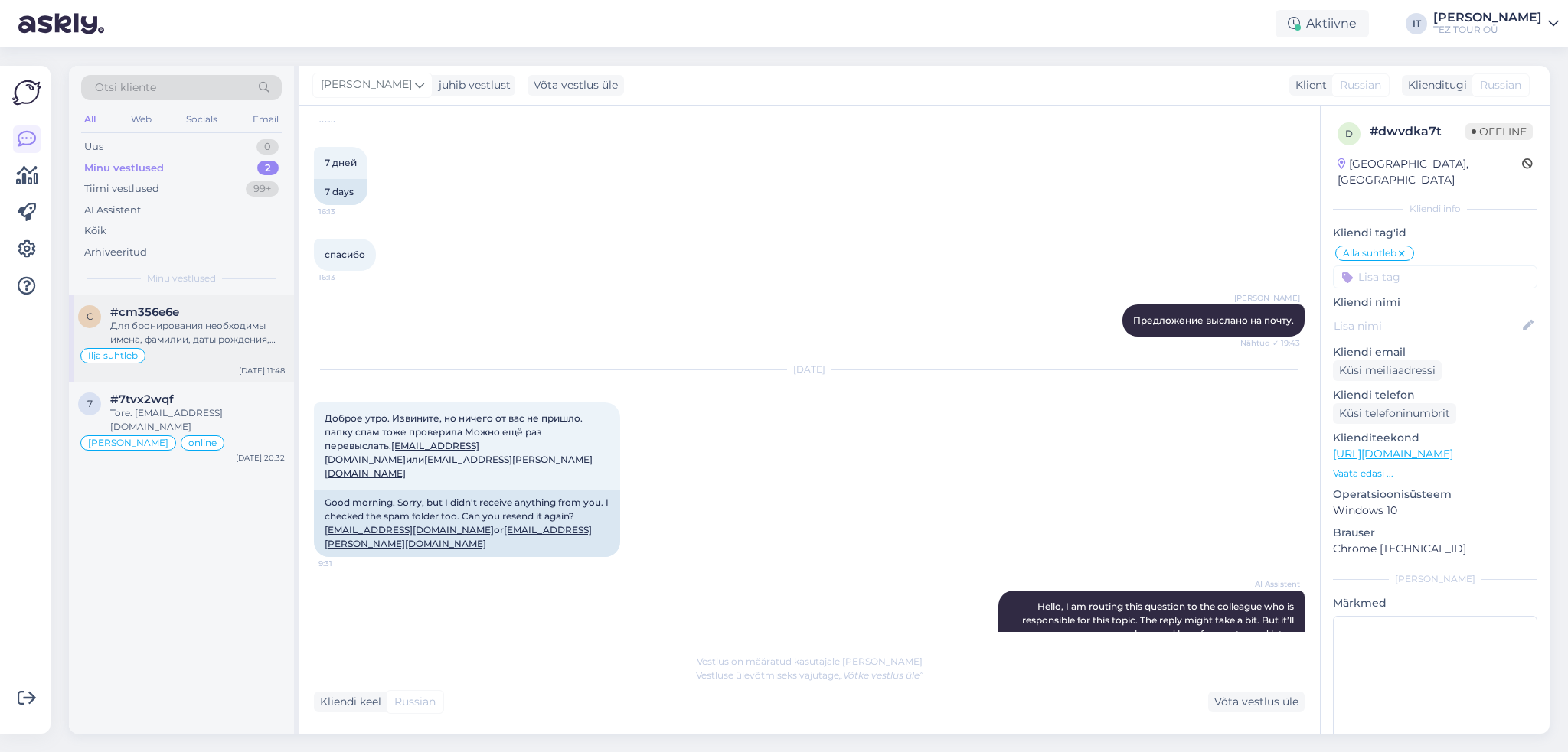
click at [236, 334] on div "Для бронирования необходимы имена, фамилии, даты рождения, номер документа и ср…" at bounding box center [198, 333] width 175 height 28
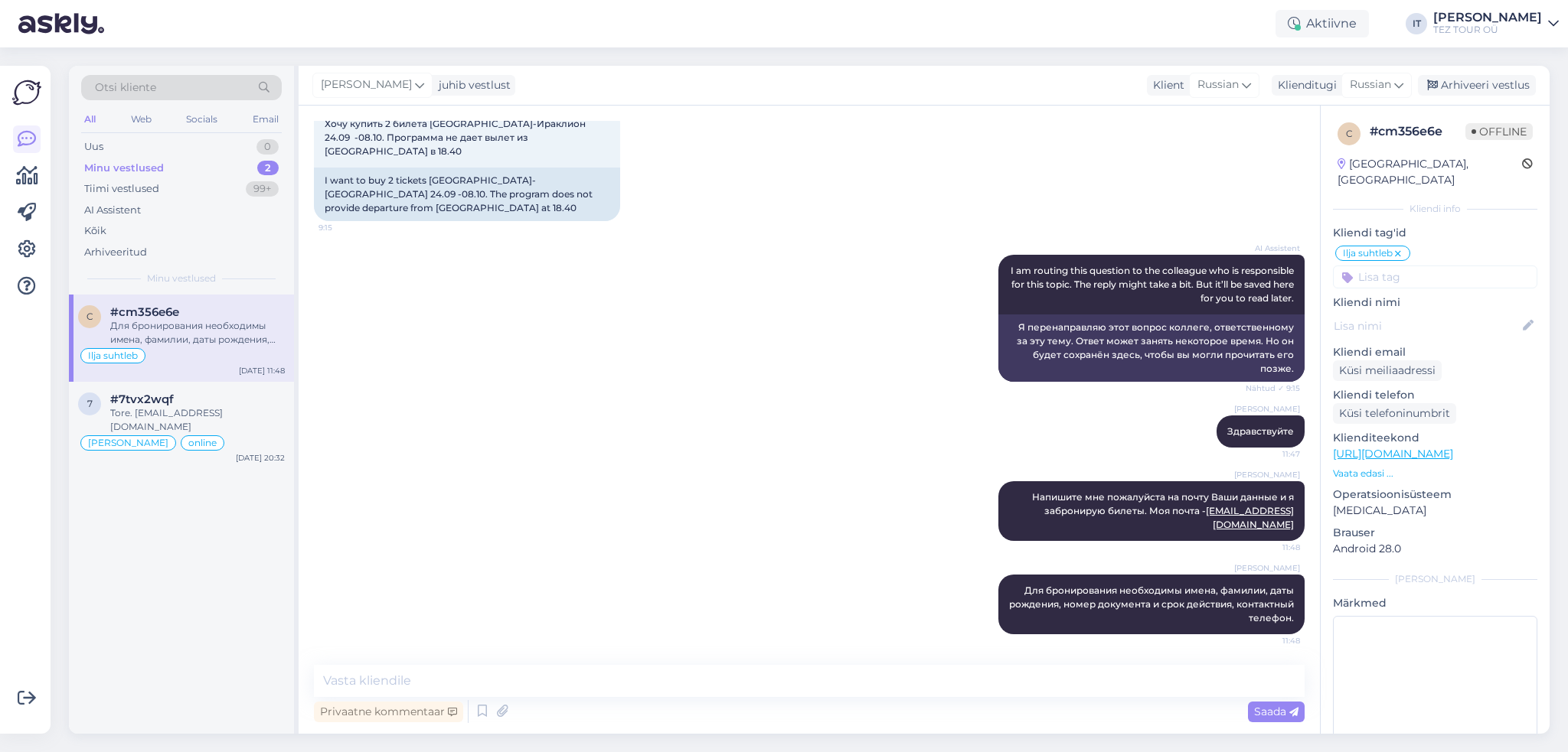
scroll to position [236, 0]
